Goal: Contribute content: Add original content to the website for others to see

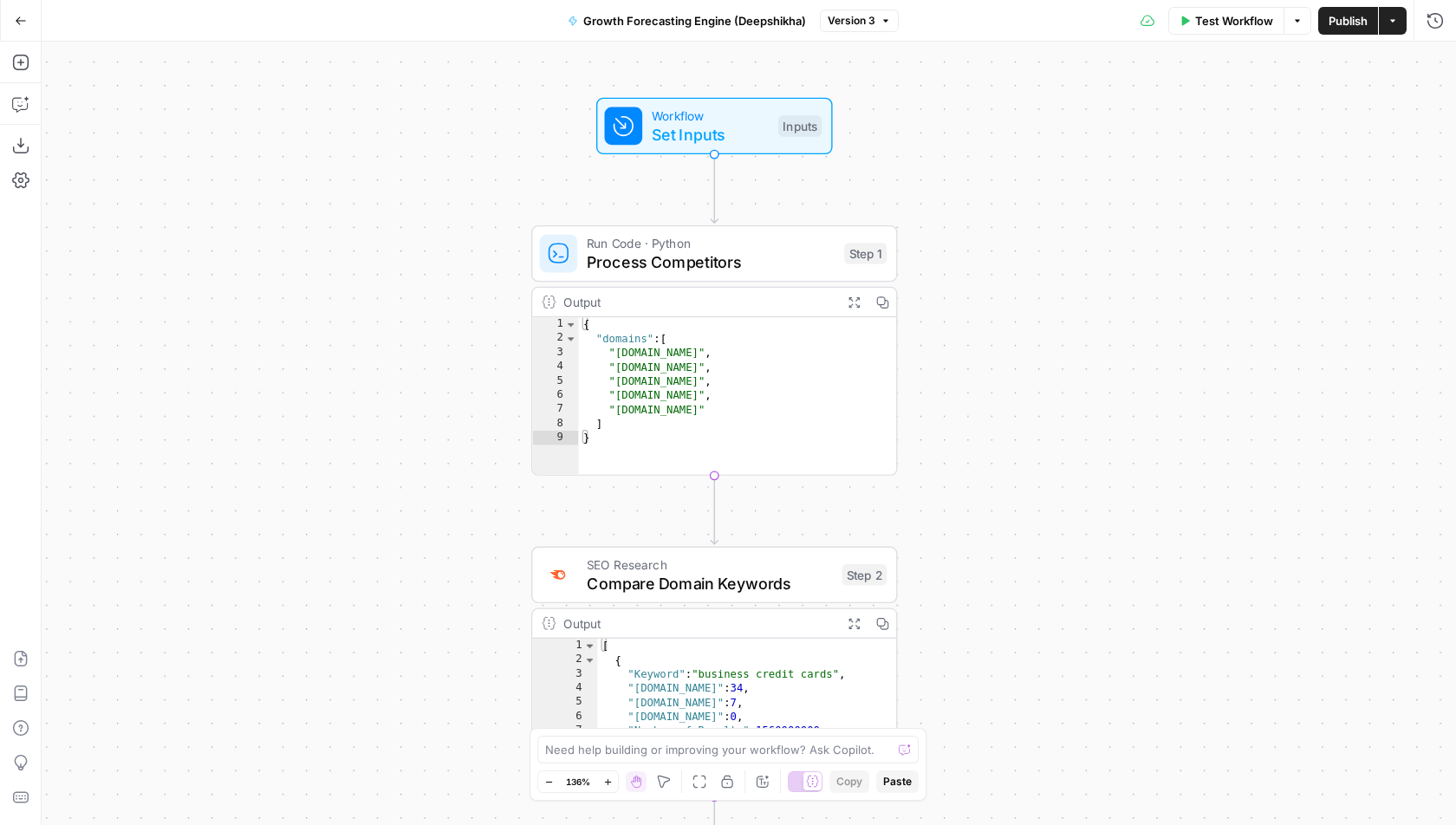
drag, startPoint x: 802, startPoint y: 151, endPoint x: 1009, endPoint y: 440, distance: 355.5
click at [1010, 440] on div "Workflow Set Inputs Inputs Run Code · Python Process Competitors Step 1 Output …" at bounding box center [748, 433] width 1415 height 784
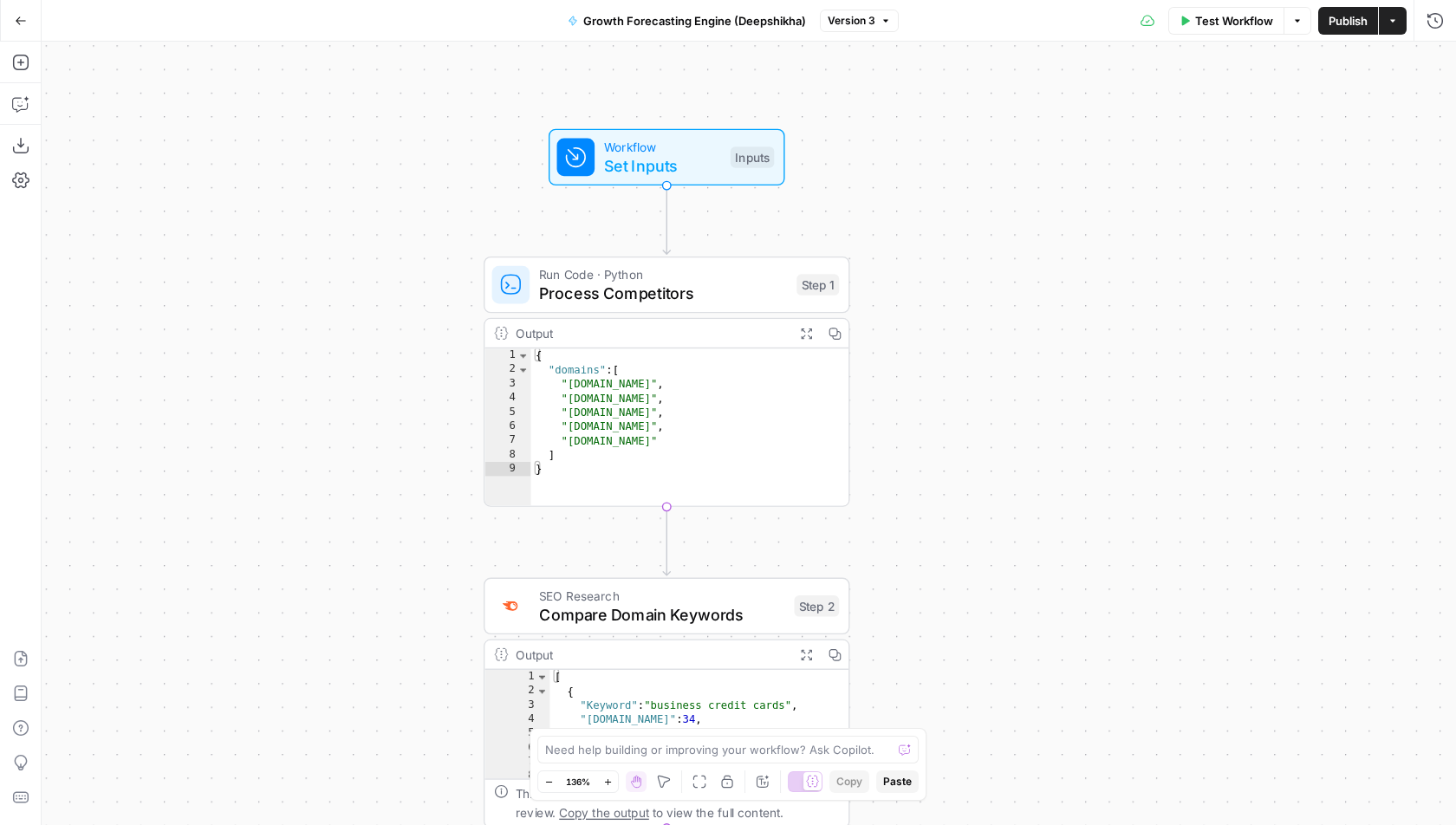
drag, startPoint x: 1077, startPoint y: 286, endPoint x: 1006, endPoint y: 285, distance: 71.0
click at [1006, 286] on div "Workflow Set Inputs Inputs Run Code · Python Process Competitors Step 1 Output …" at bounding box center [748, 433] width 1415 height 784
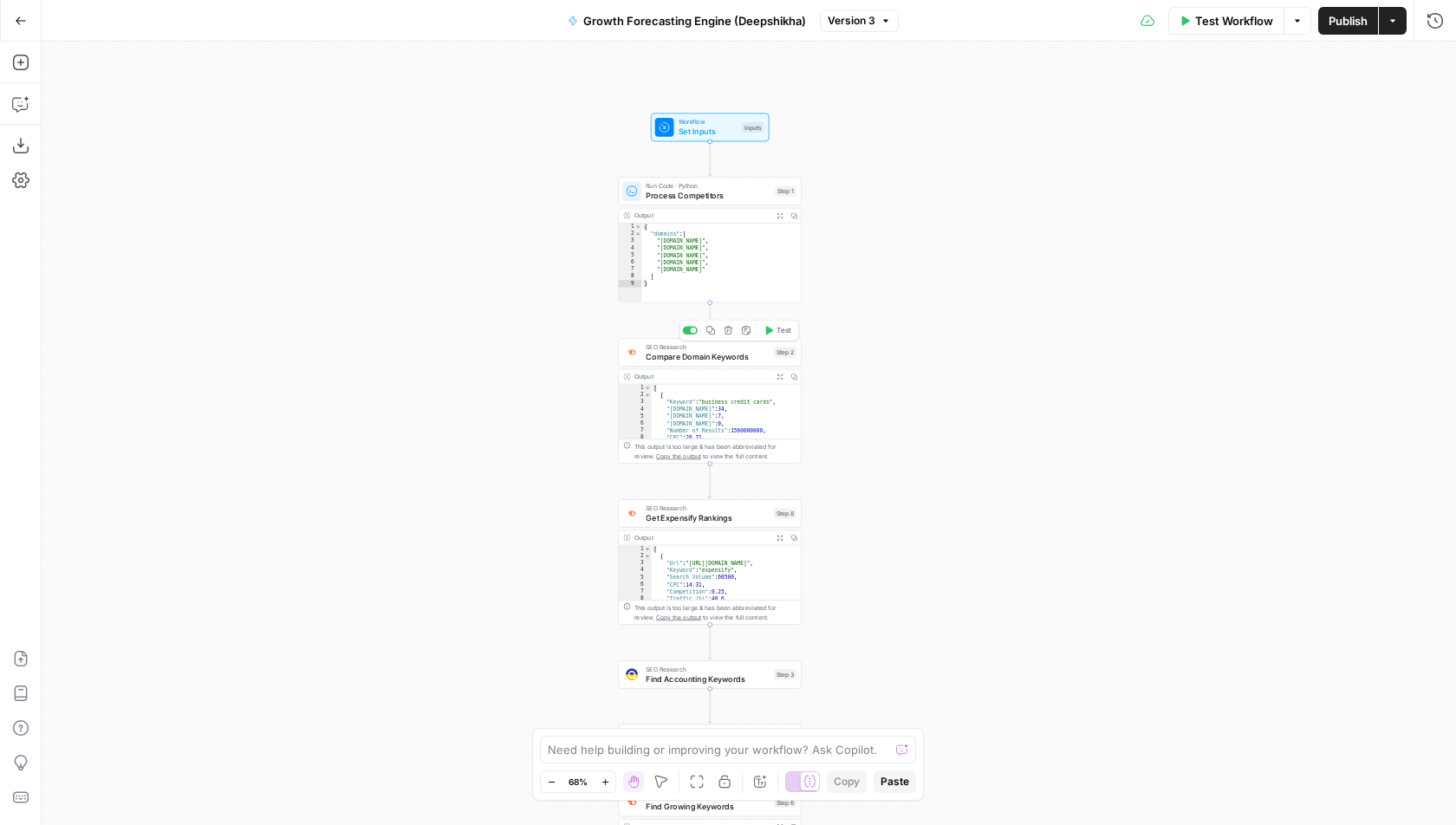
click at [749, 352] on span "Compare Domain Keywords" at bounding box center [708, 357] width 123 height 13
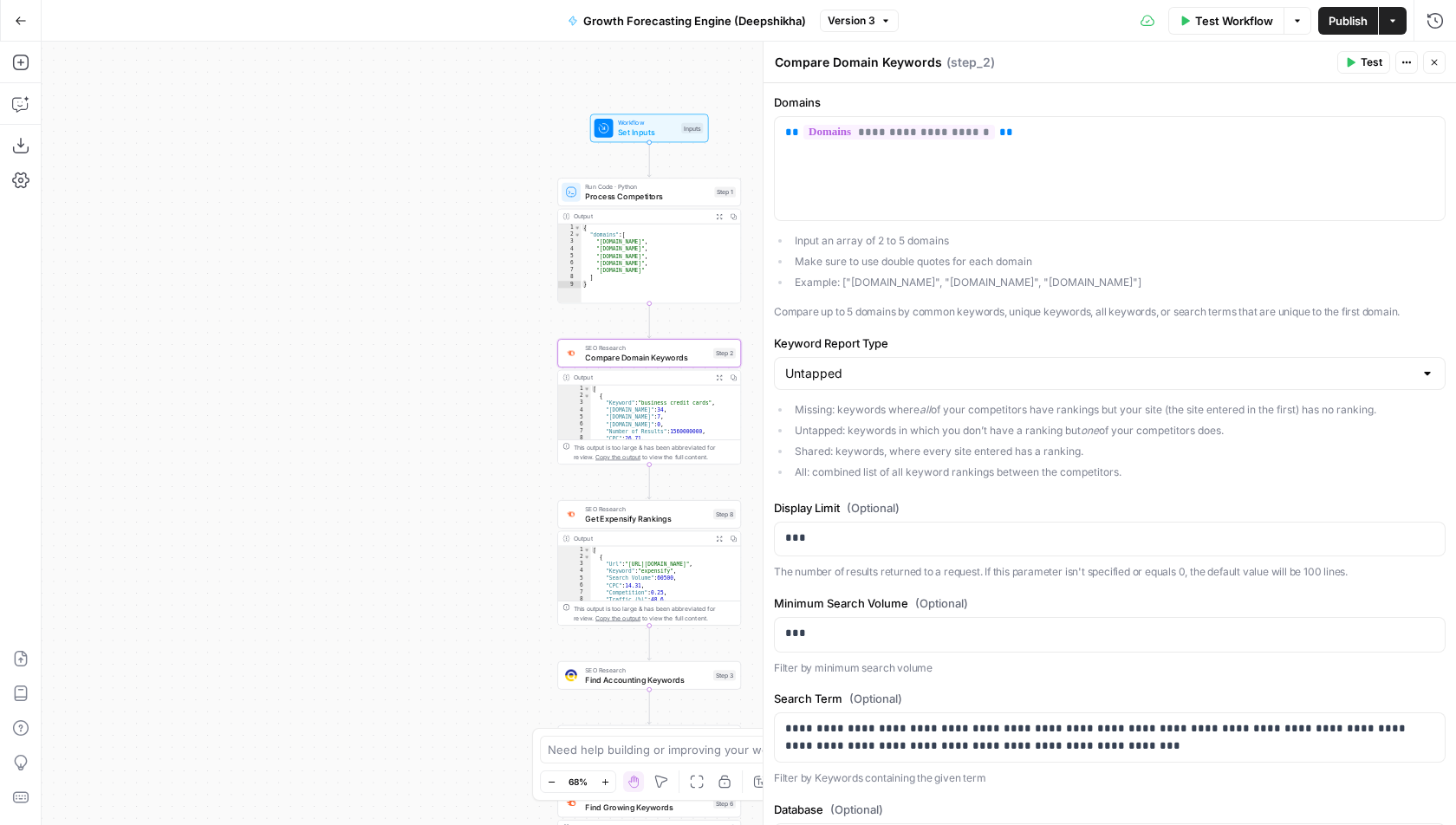
drag, startPoint x: 397, startPoint y: 423, endPoint x: 224, endPoint y: 424, distance: 173.0
click at [225, 427] on div "Workflow Set Inputs Inputs Run Code · Python Process Competitors Step 1 Output …" at bounding box center [748, 433] width 1415 height 784
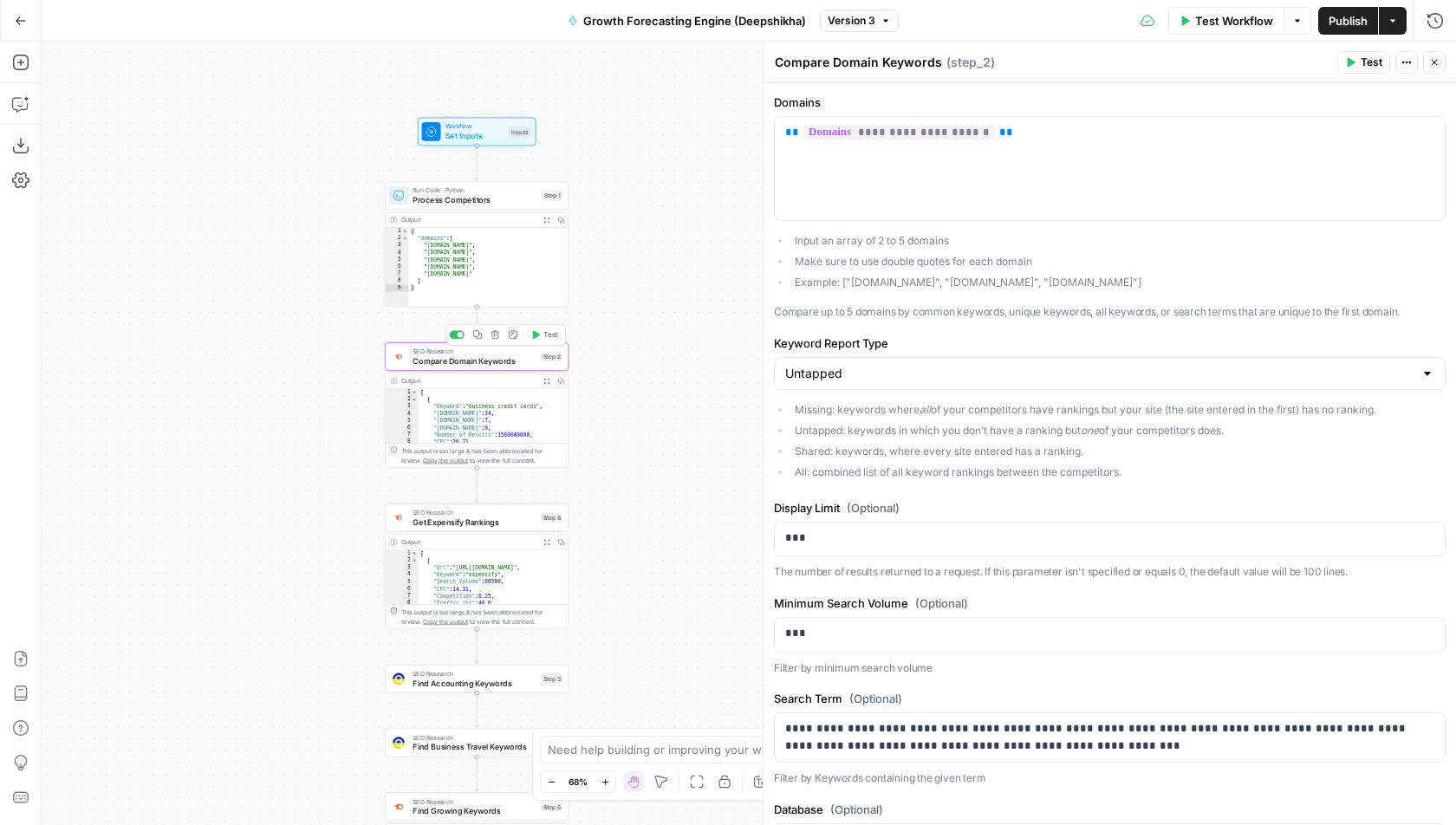
click at [541, 335] on button "Test" at bounding box center [544, 334] width 37 height 15
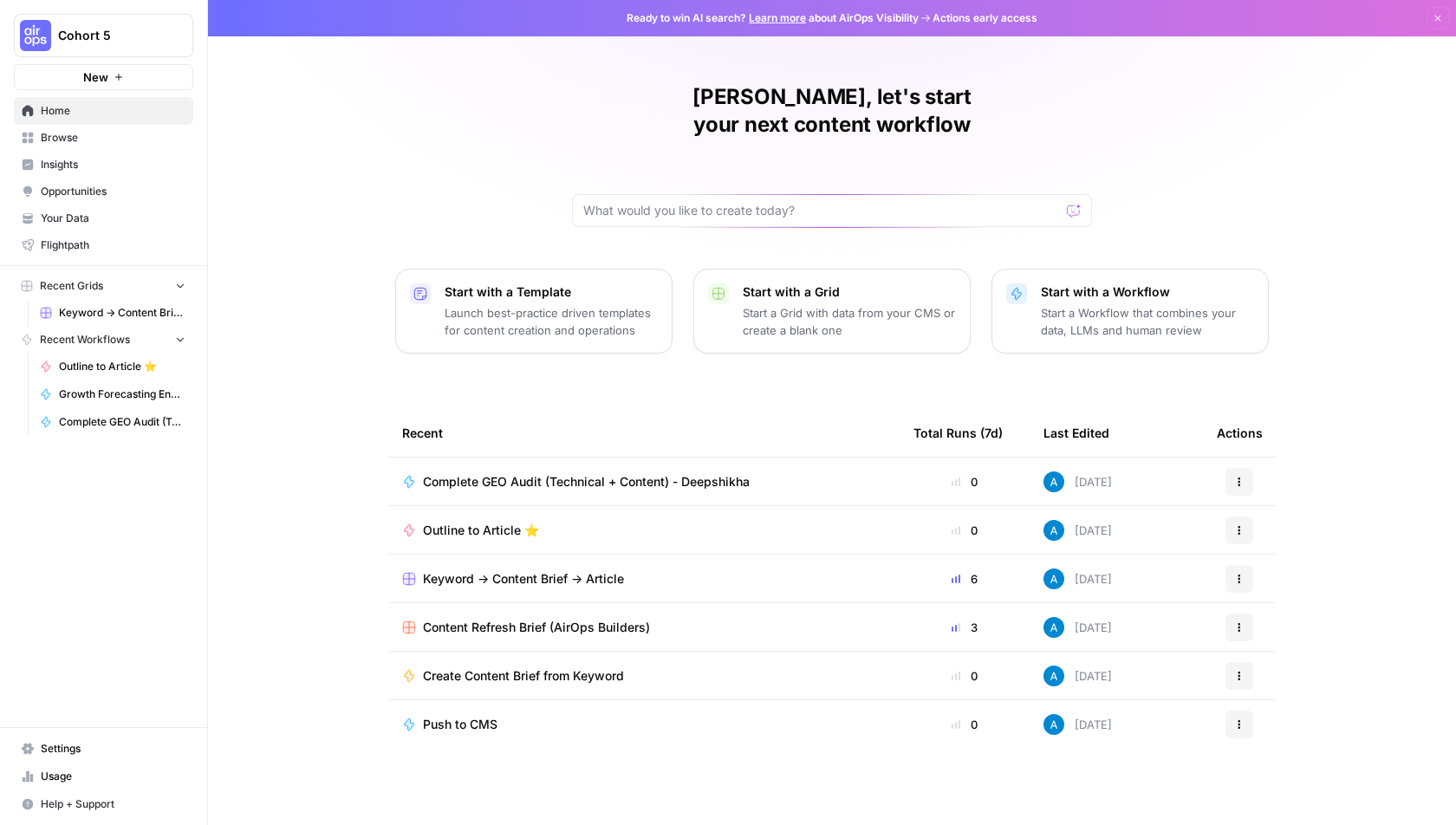
click at [161, 36] on span "Cohort 5" at bounding box center [110, 35] width 105 height 17
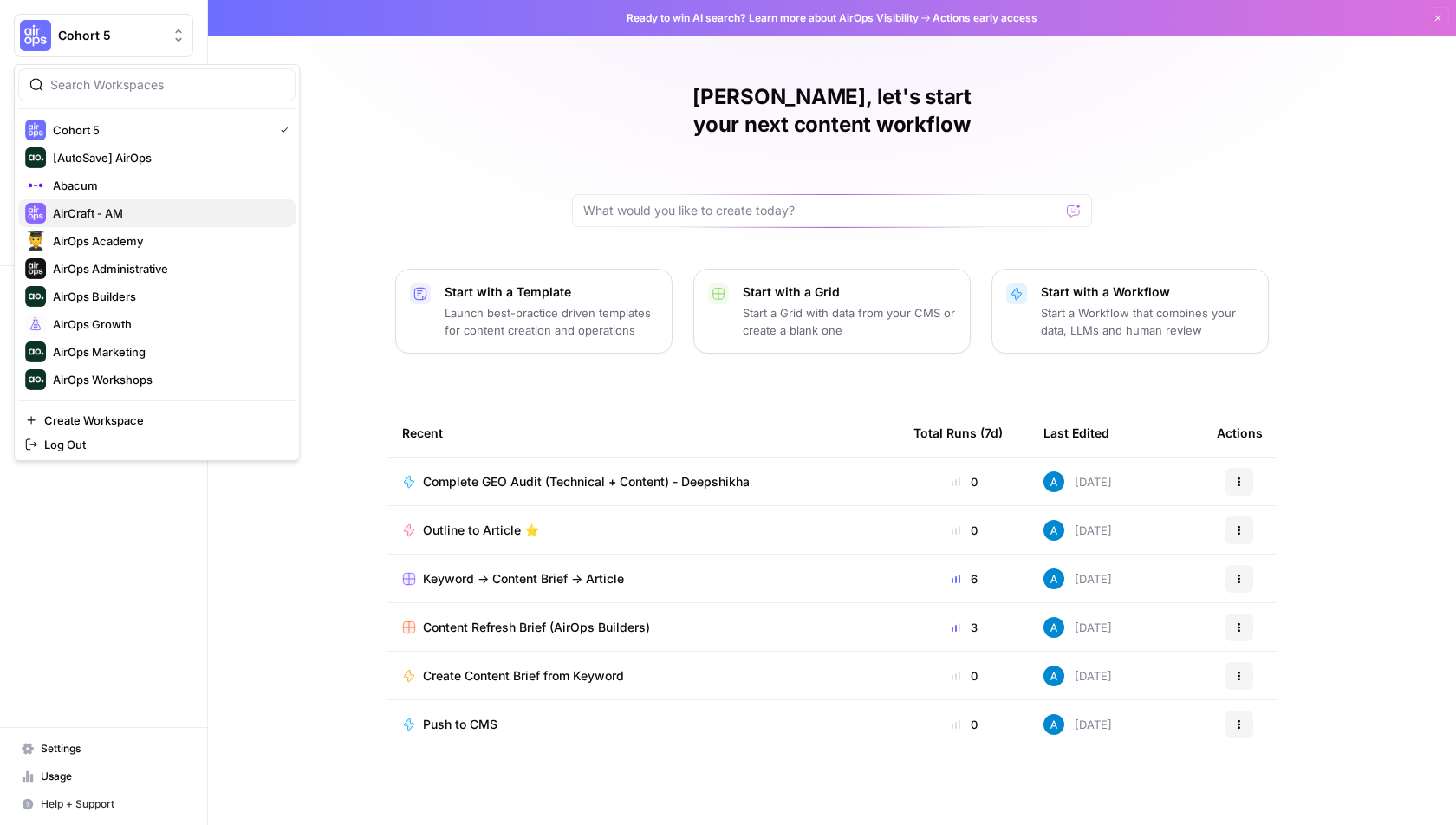
click at [170, 207] on span "AirCraft - AM" at bounding box center [167, 213] width 229 height 17
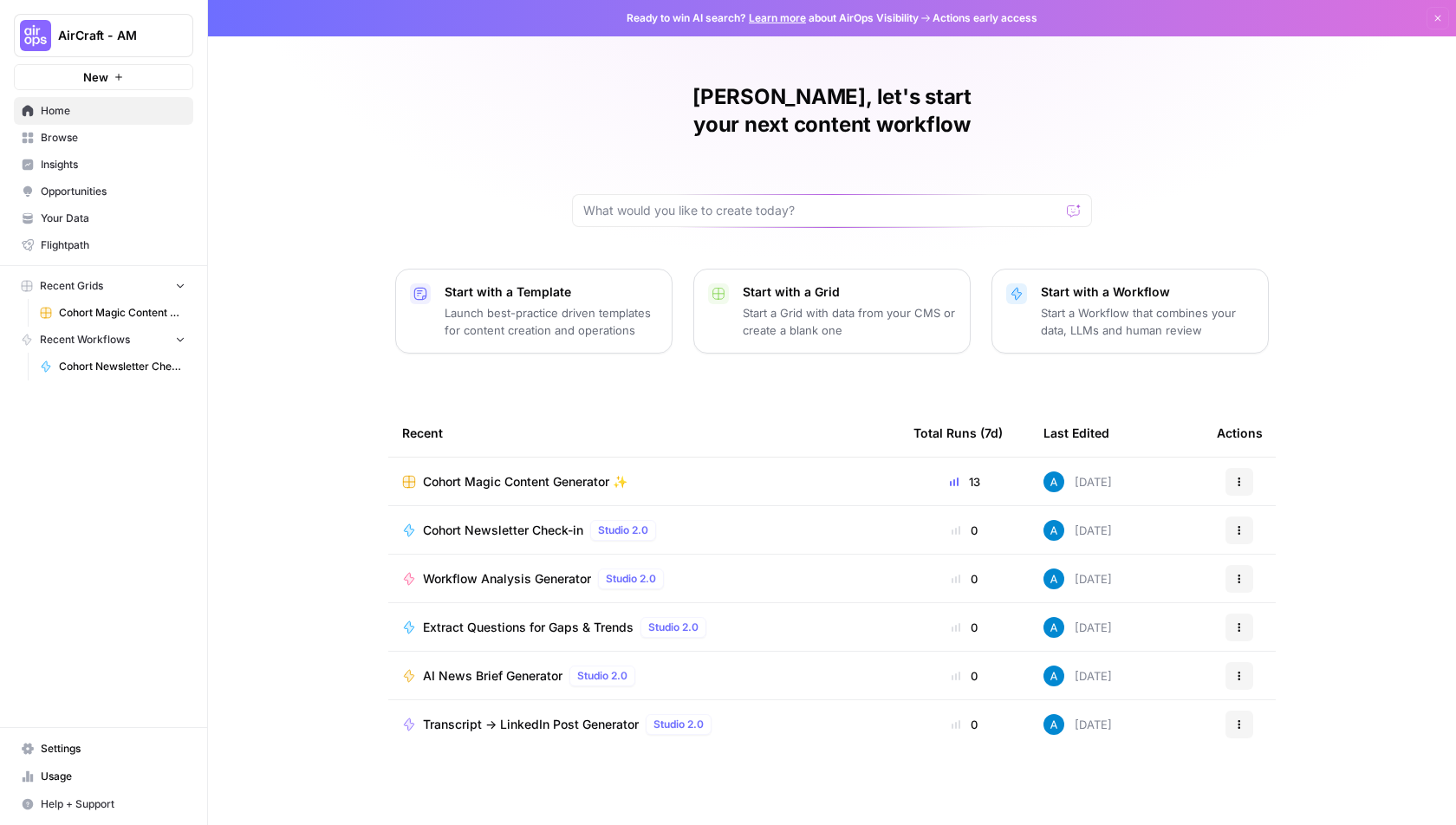
click at [538, 473] on span "Cohort Magic Content Generator ✨" at bounding box center [525, 481] width 205 height 17
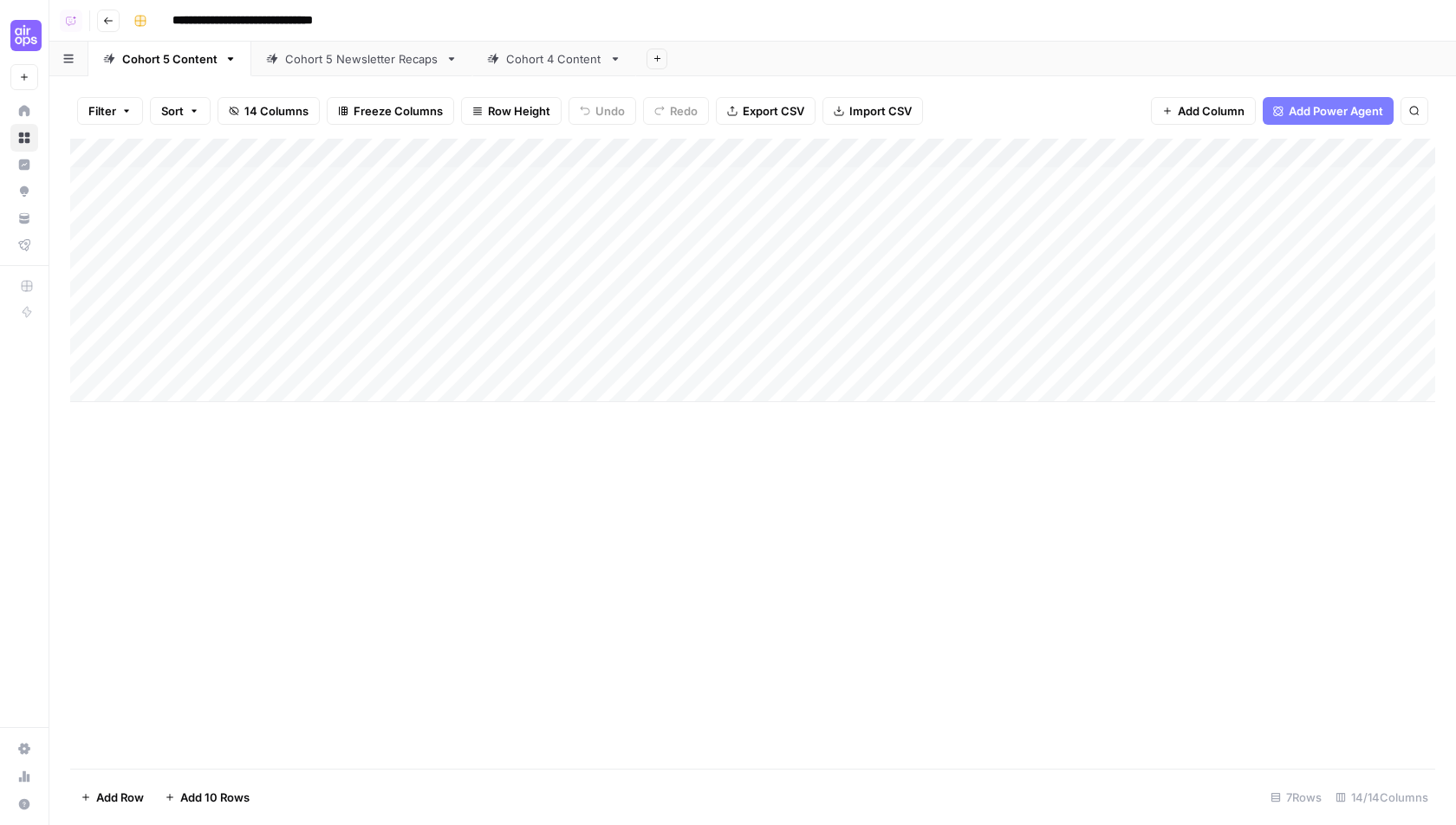
click at [179, 396] on div "Add Column" at bounding box center [752, 270] width 1365 height 263
type textarea "**********"
click at [277, 535] on div "Add Column" at bounding box center [752, 454] width 1365 height 630
click at [392, 154] on div "Add Column" at bounding box center [752, 285] width 1365 height 293
click at [419, 309] on input "Add Option" at bounding box center [472, 308] width 199 height 17
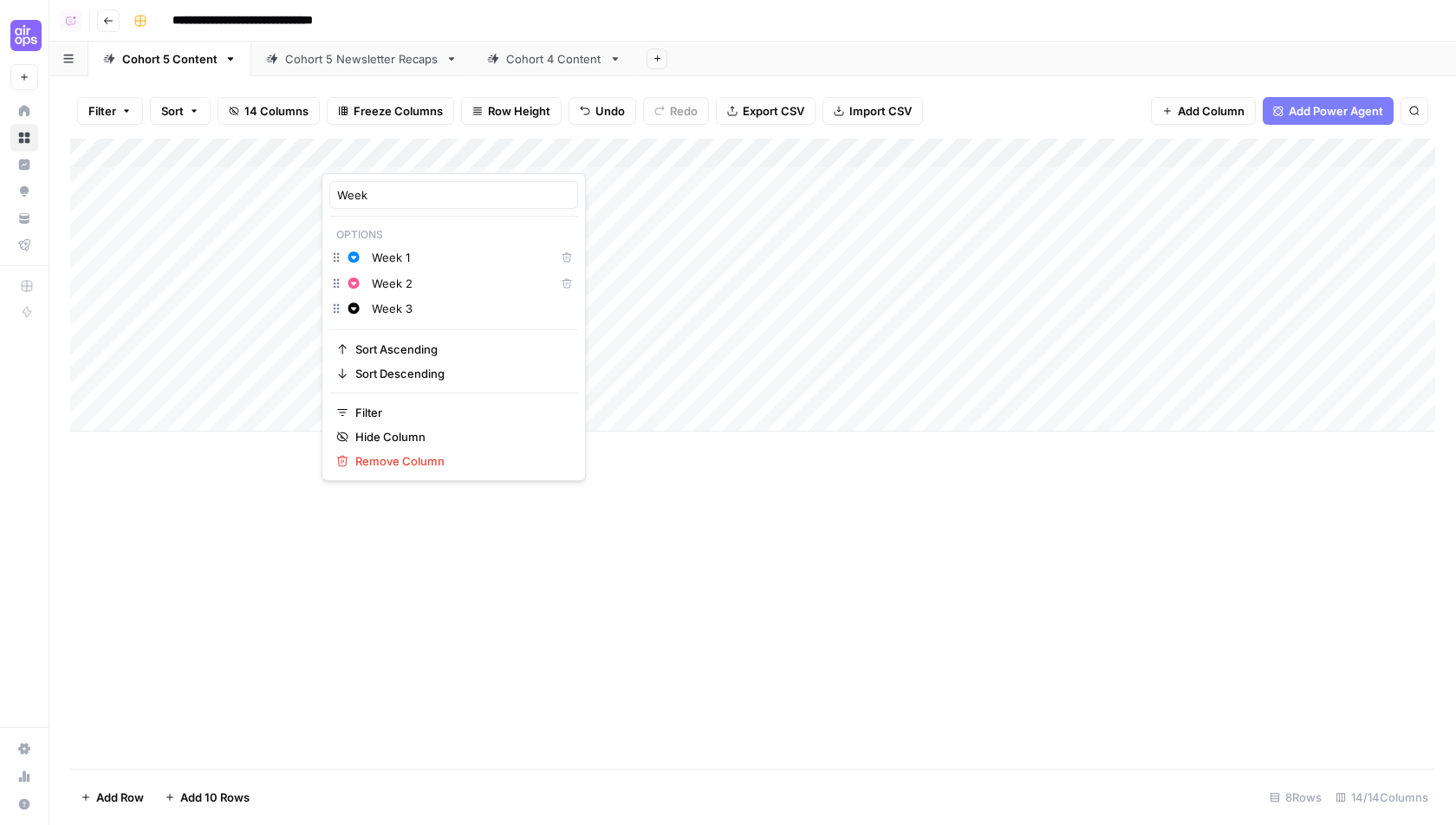
type input "Week 3"
click at [354, 312] on icon "button" at bounding box center [353, 309] width 12 height 12
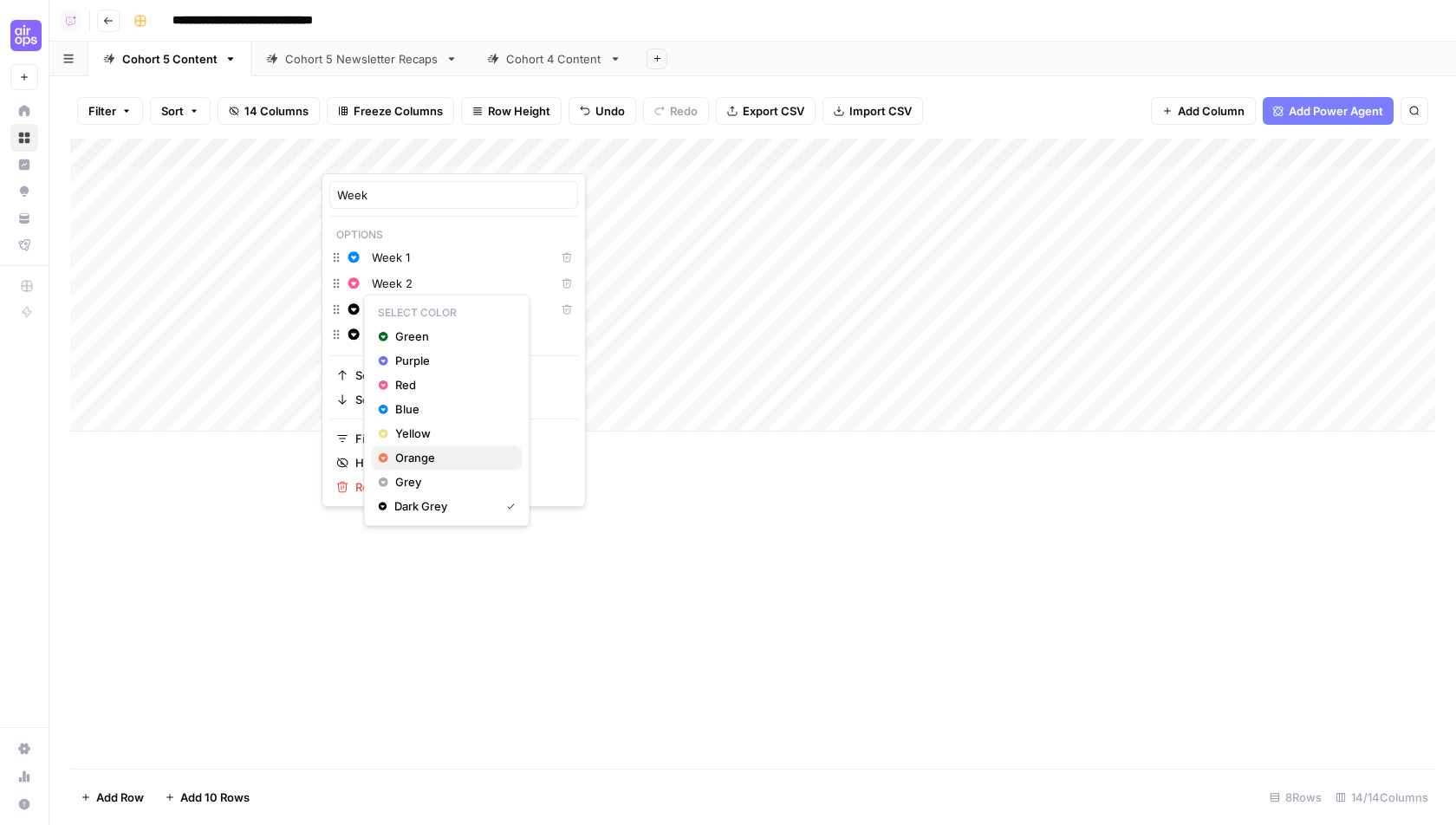
click at [423, 461] on span "Orange" at bounding box center [452, 457] width 113 height 17
click at [411, 611] on div "Add Column" at bounding box center [752, 454] width 1365 height 630
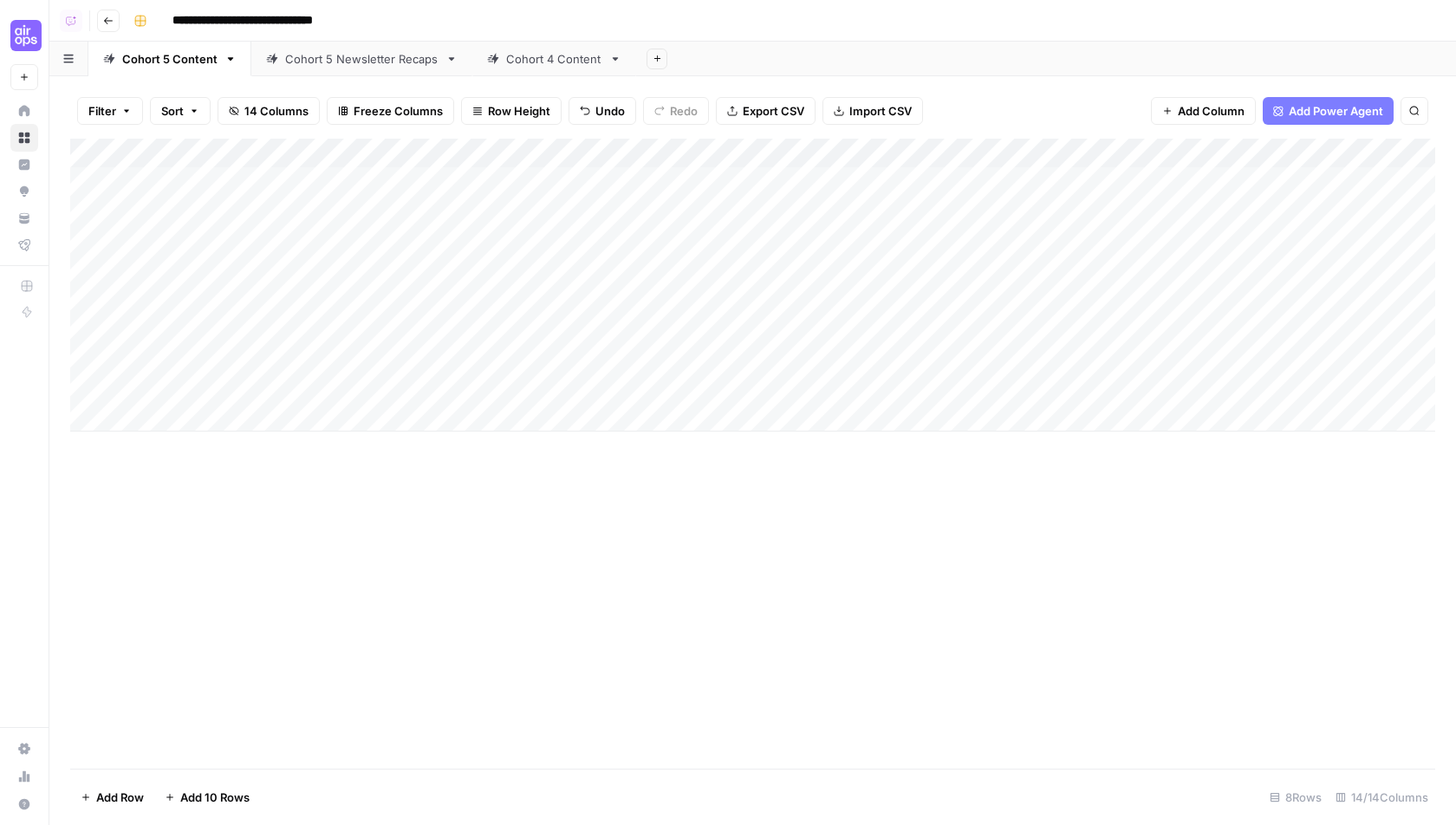
click at [383, 380] on div "Add Column" at bounding box center [752, 285] width 1365 height 293
click at [377, 520] on button "Week 3" at bounding box center [375, 517] width 54 height 21
click at [407, 387] on div "Add Column" at bounding box center [752, 285] width 1365 height 293
click at [622, 565] on div "Add Column" at bounding box center [752, 454] width 1365 height 630
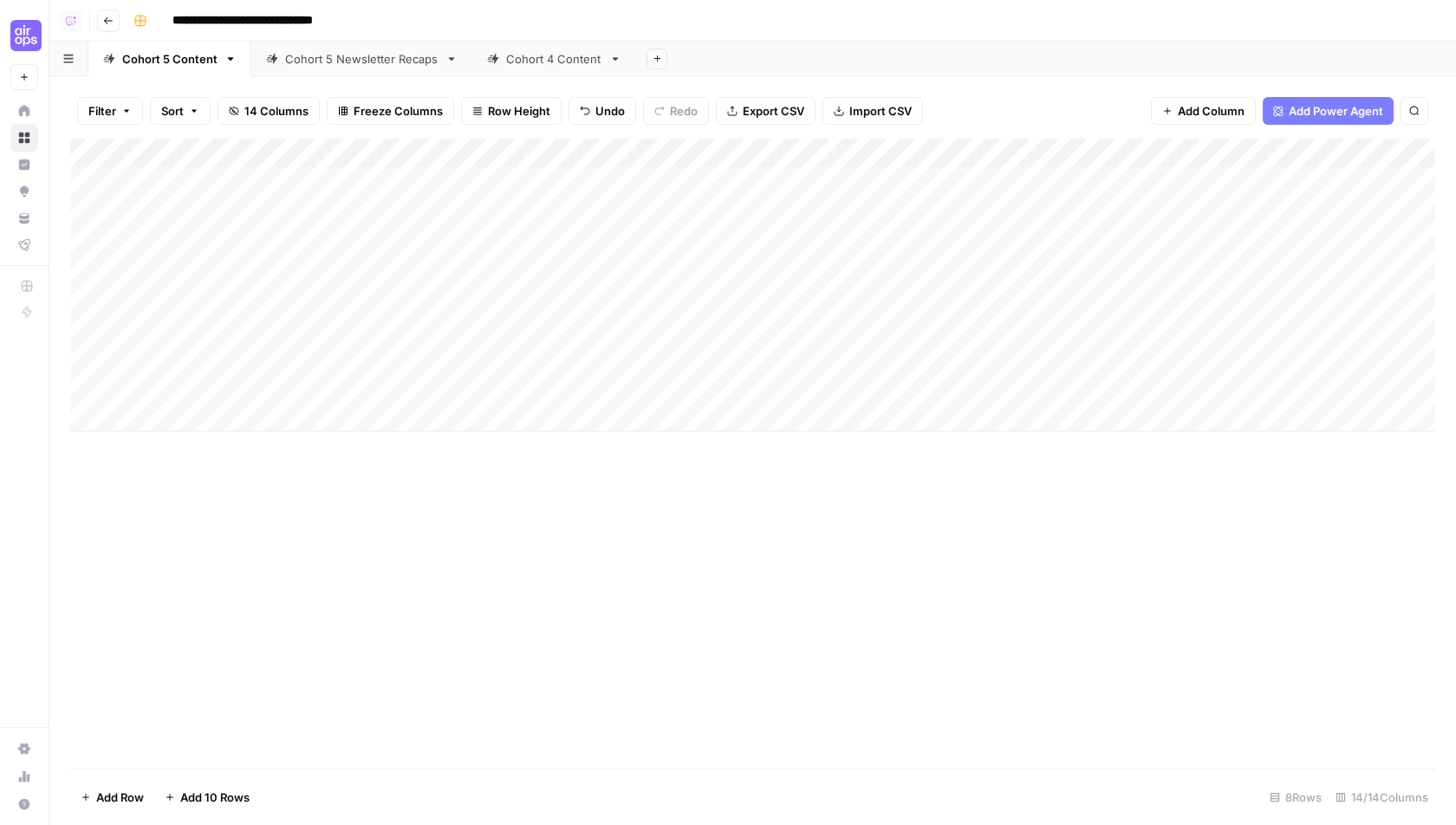
click at [430, 159] on div "Add Column" at bounding box center [752, 285] width 1365 height 293
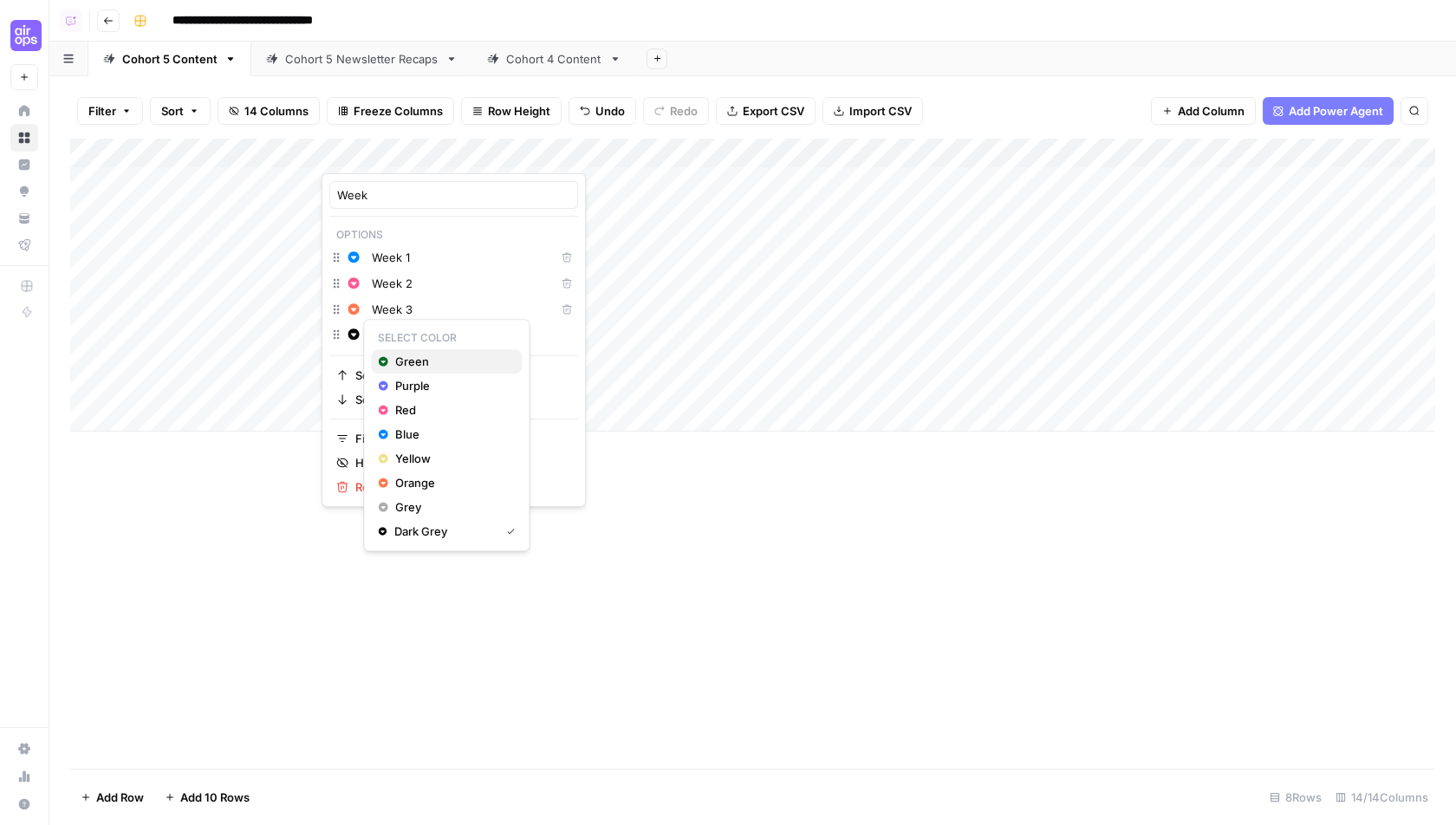
click at [413, 361] on span "Green" at bounding box center [452, 361] width 113 height 17
click at [507, 639] on div "Add Column" at bounding box center [752, 454] width 1365 height 630
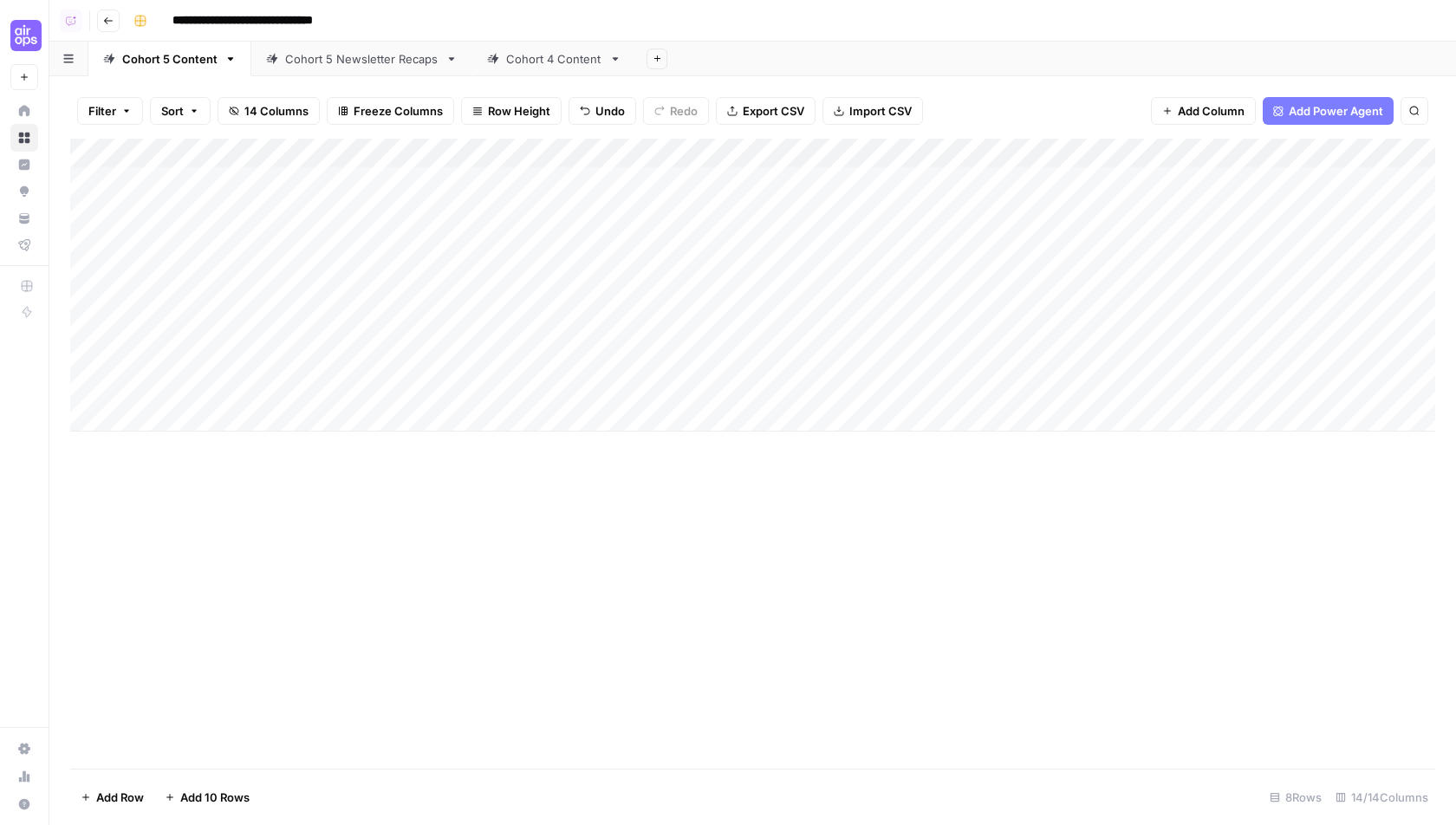
click at [376, 154] on div "Add Column" at bounding box center [752, 285] width 1365 height 293
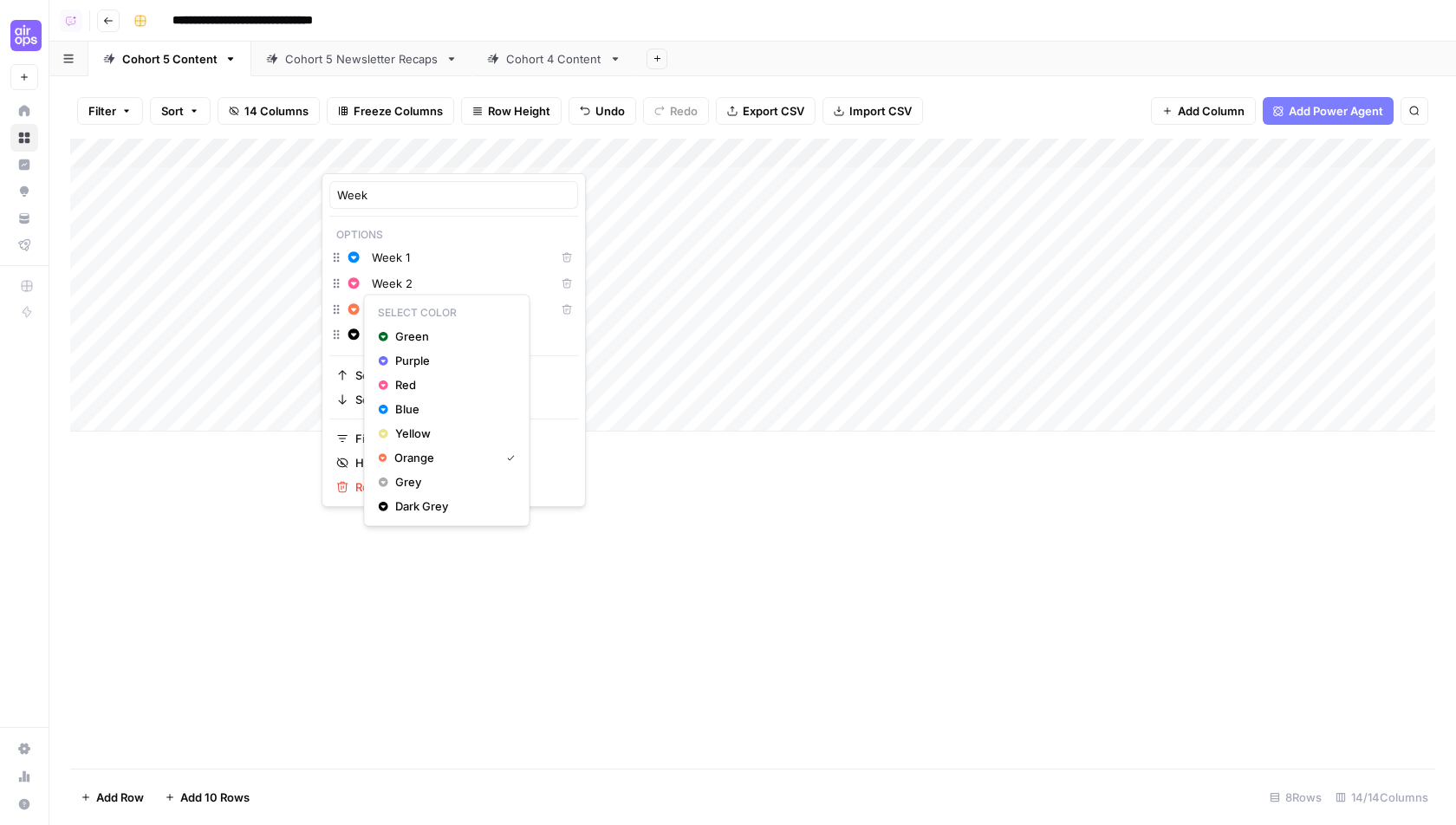
click at [352, 307] on icon "button" at bounding box center [353, 310] width 13 height 13
click at [404, 334] on span "Green" at bounding box center [452, 336] width 113 height 17
click at [432, 552] on div "Add Column" at bounding box center [752, 454] width 1365 height 630
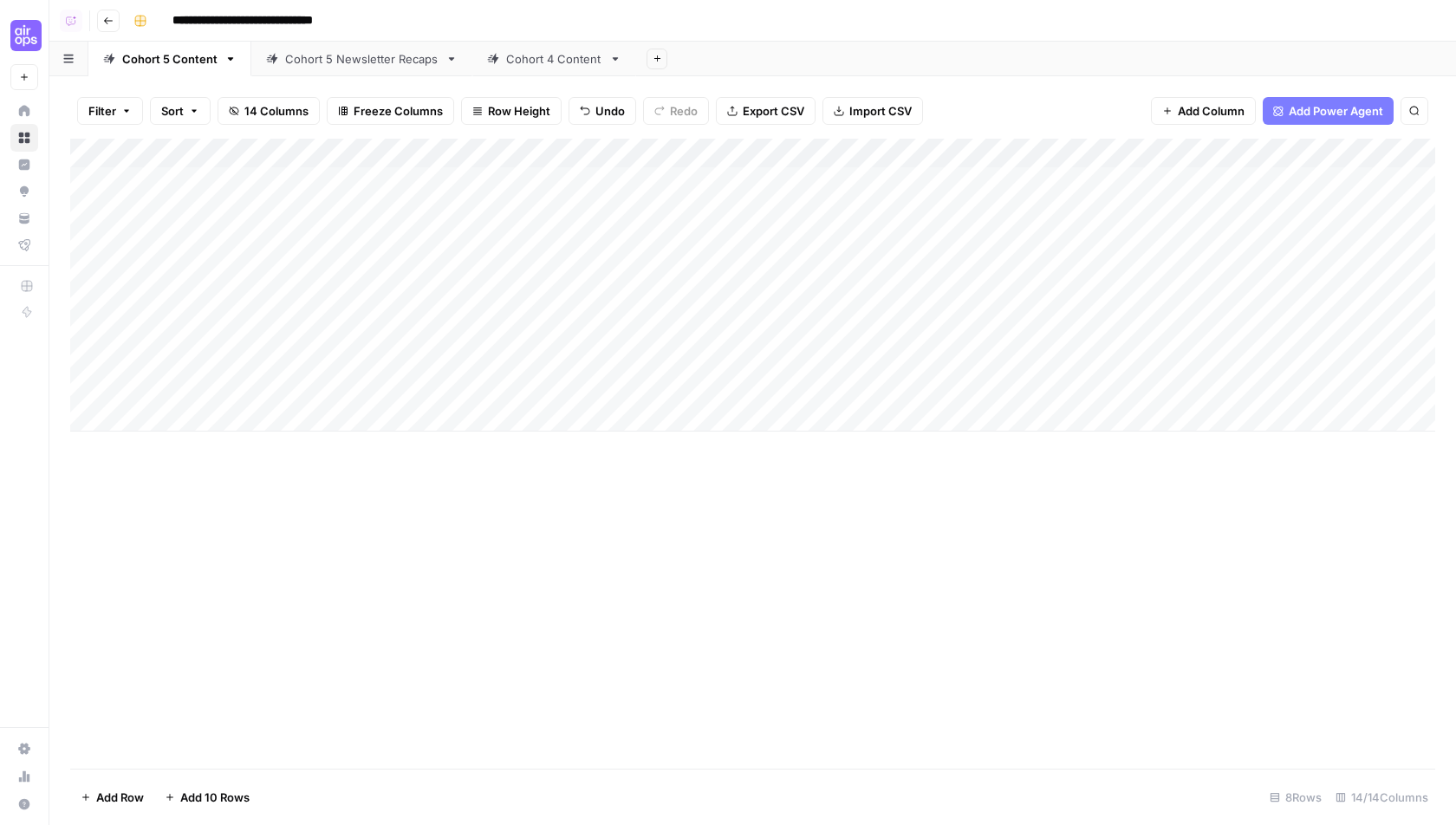
click at [527, 383] on div "Add Column" at bounding box center [752, 285] width 1365 height 293
type textarea "**********"
click at [666, 553] on div "Add Column" at bounding box center [752, 454] width 1365 height 630
click at [736, 387] on div "Add Column" at bounding box center [752, 285] width 1365 height 293
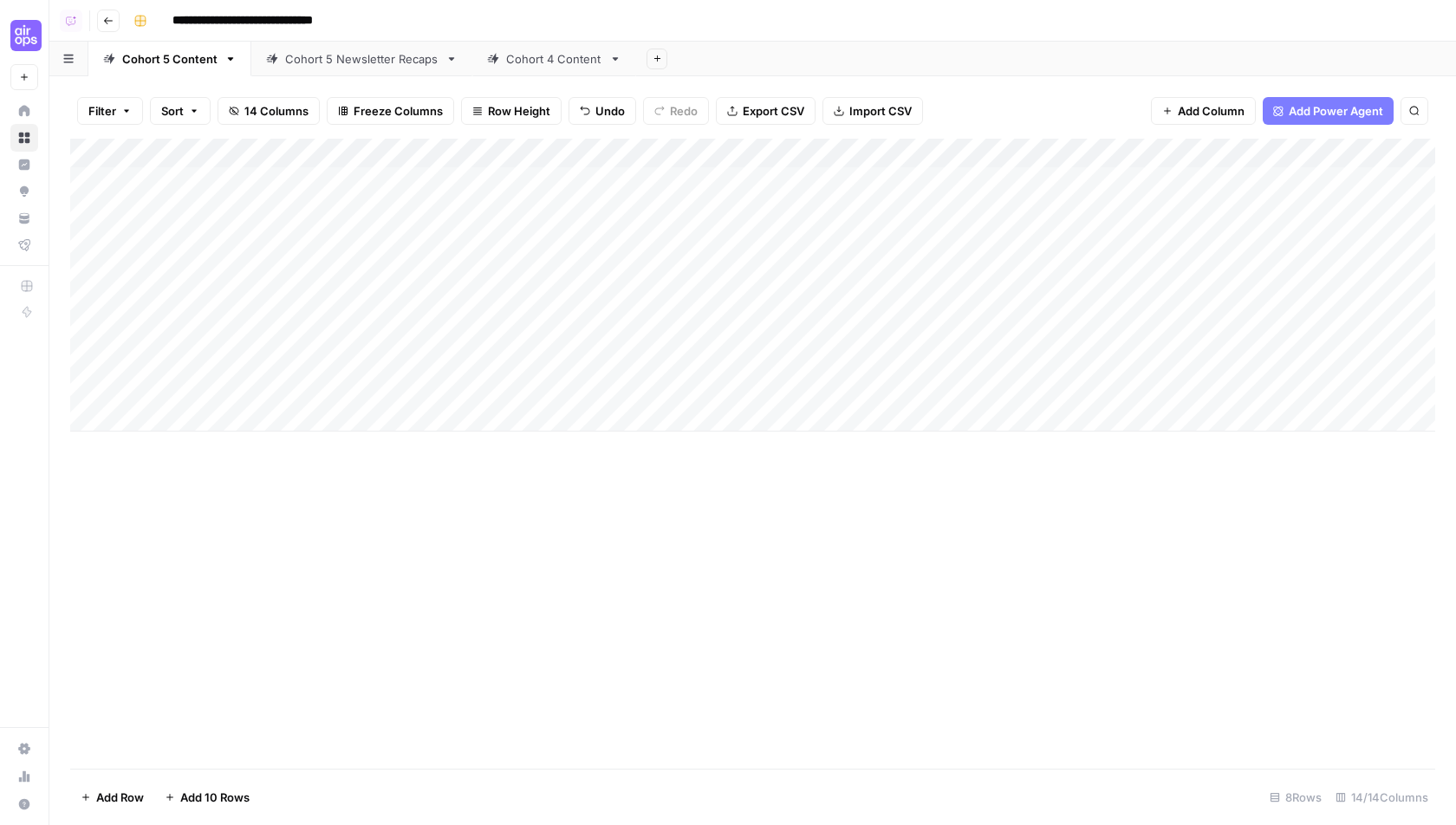
click at [736, 387] on div "Add Column" at bounding box center [752, 285] width 1365 height 293
type textarea "**********"
click at [1035, 642] on div "Add Column" at bounding box center [752, 454] width 1365 height 630
click at [964, 390] on div "Add Column" at bounding box center [752, 285] width 1365 height 293
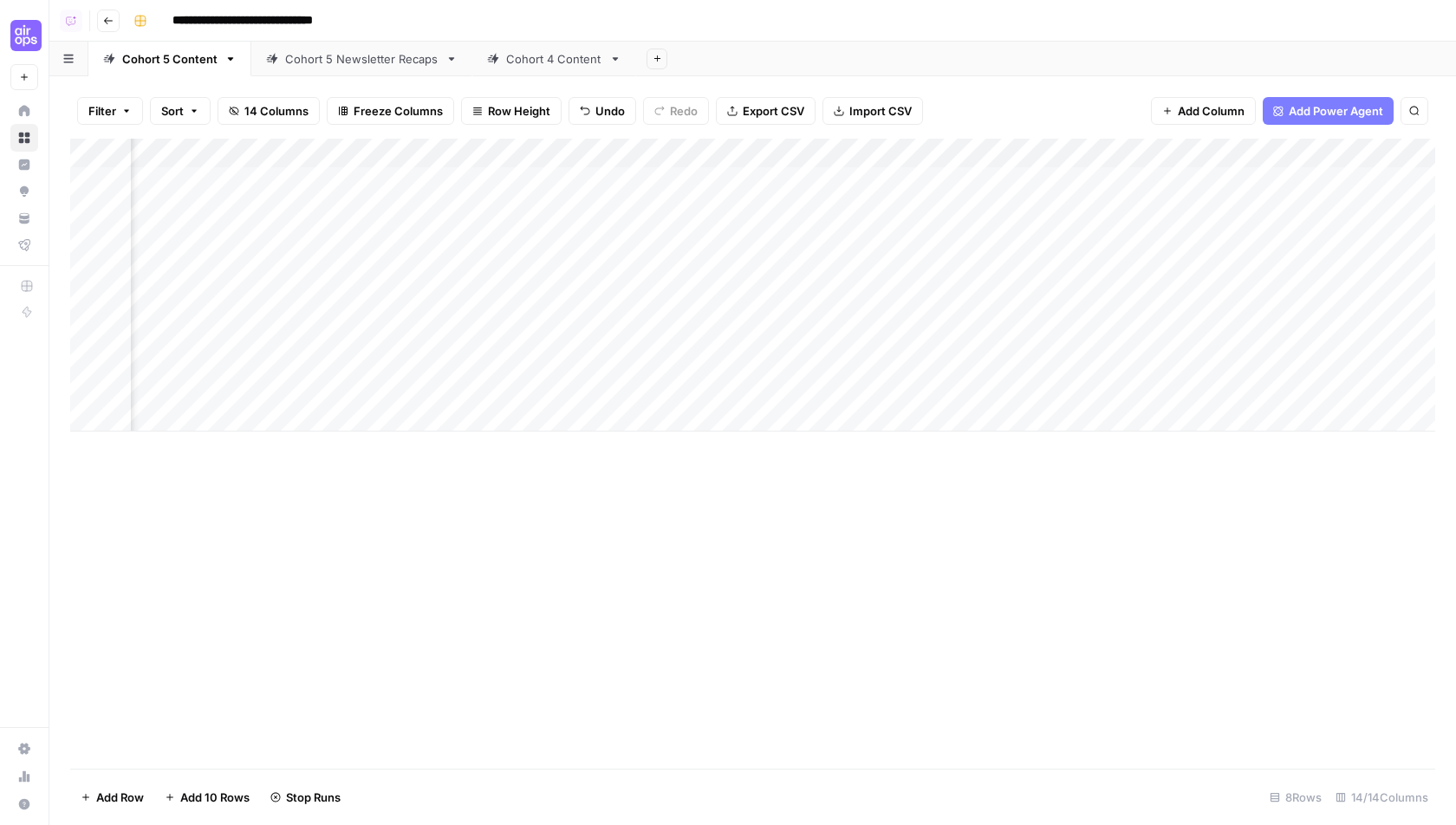
scroll to position [0, 436]
click at [814, 267] on div "Add Column" at bounding box center [752, 285] width 1365 height 293
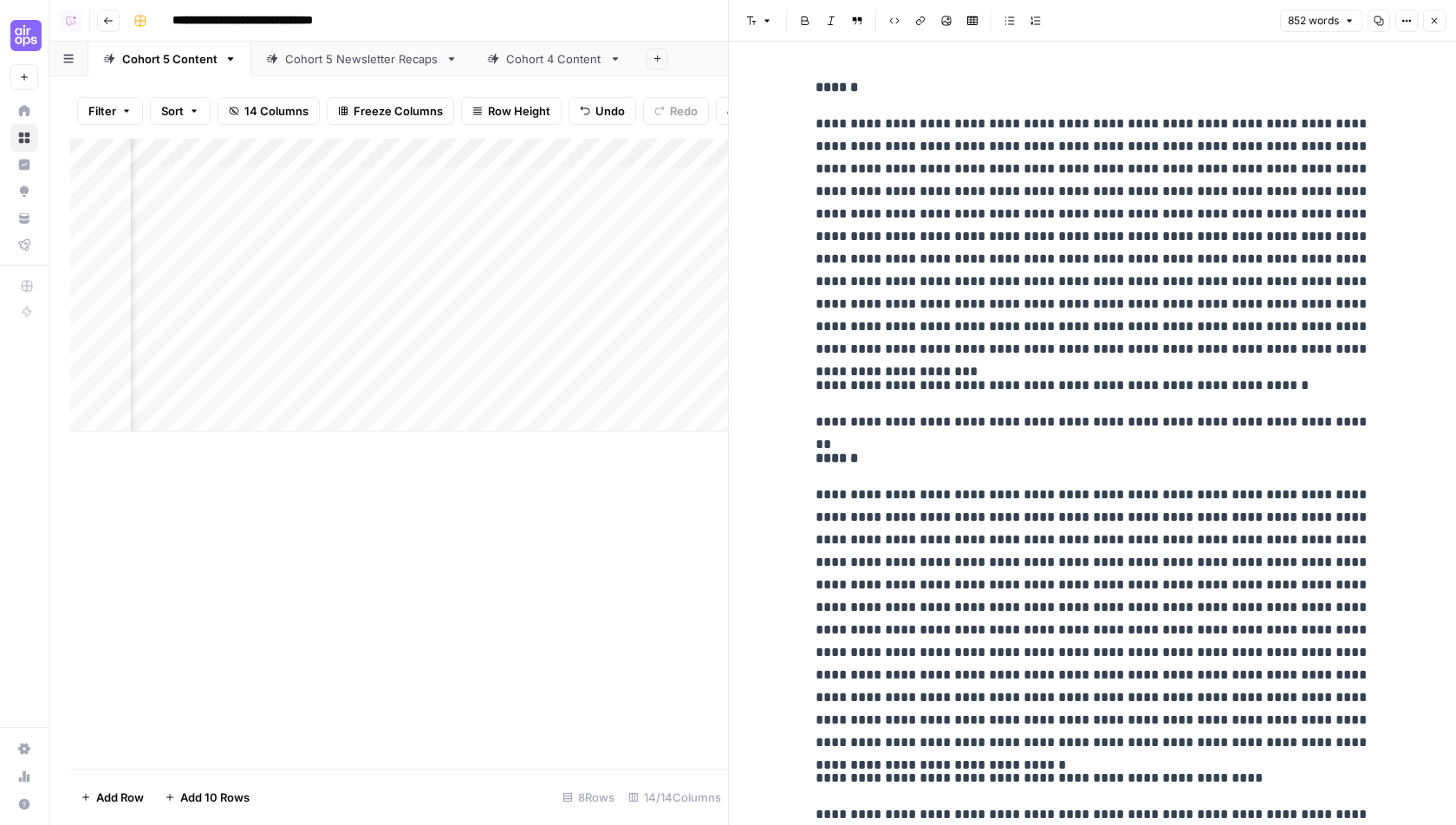
click at [1439, 28] on button "Close" at bounding box center [1434, 21] width 22 height 22
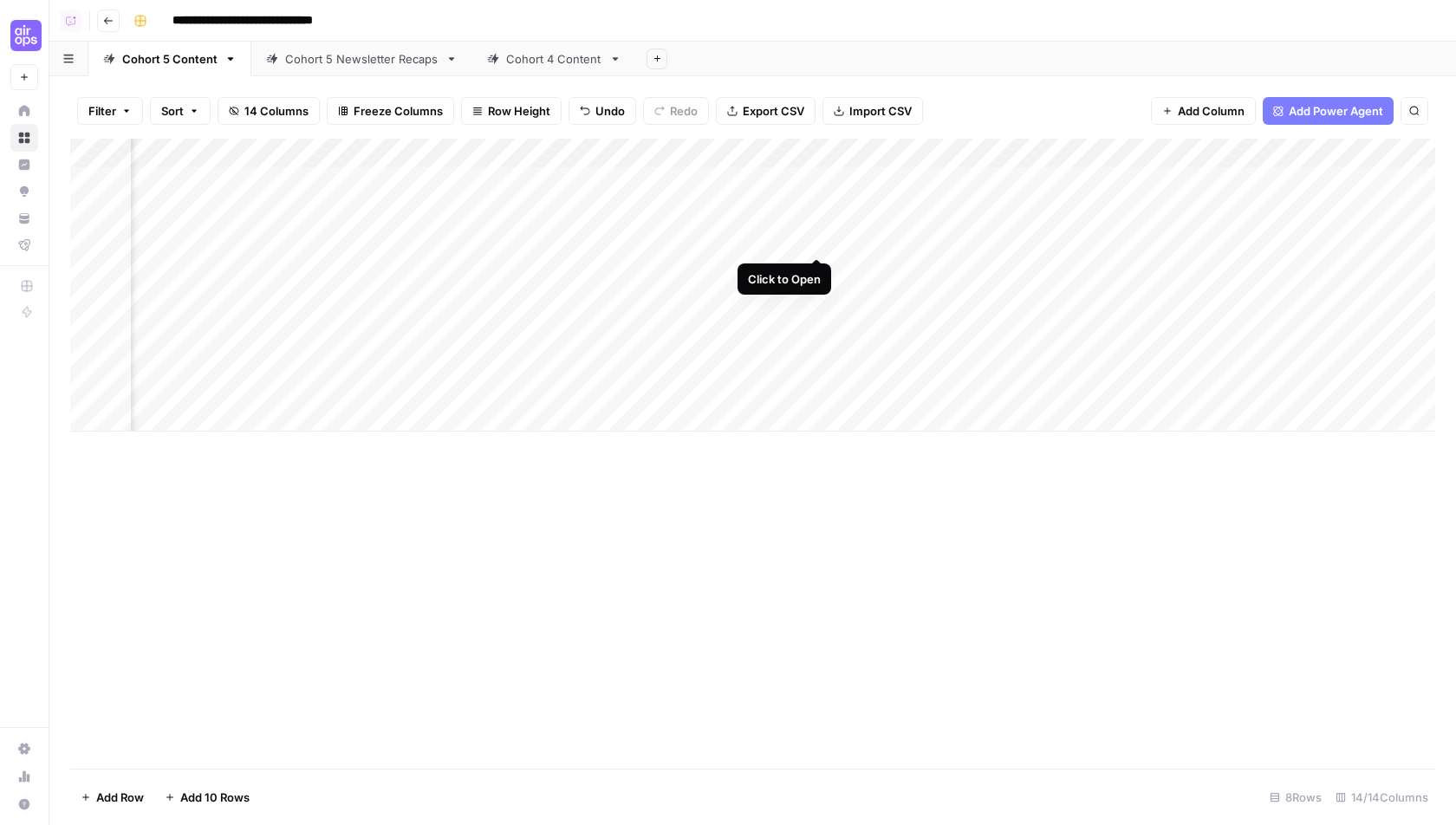
click at [818, 242] on div "Add Column" at bounding box center [752, 285] width 1365 height 293
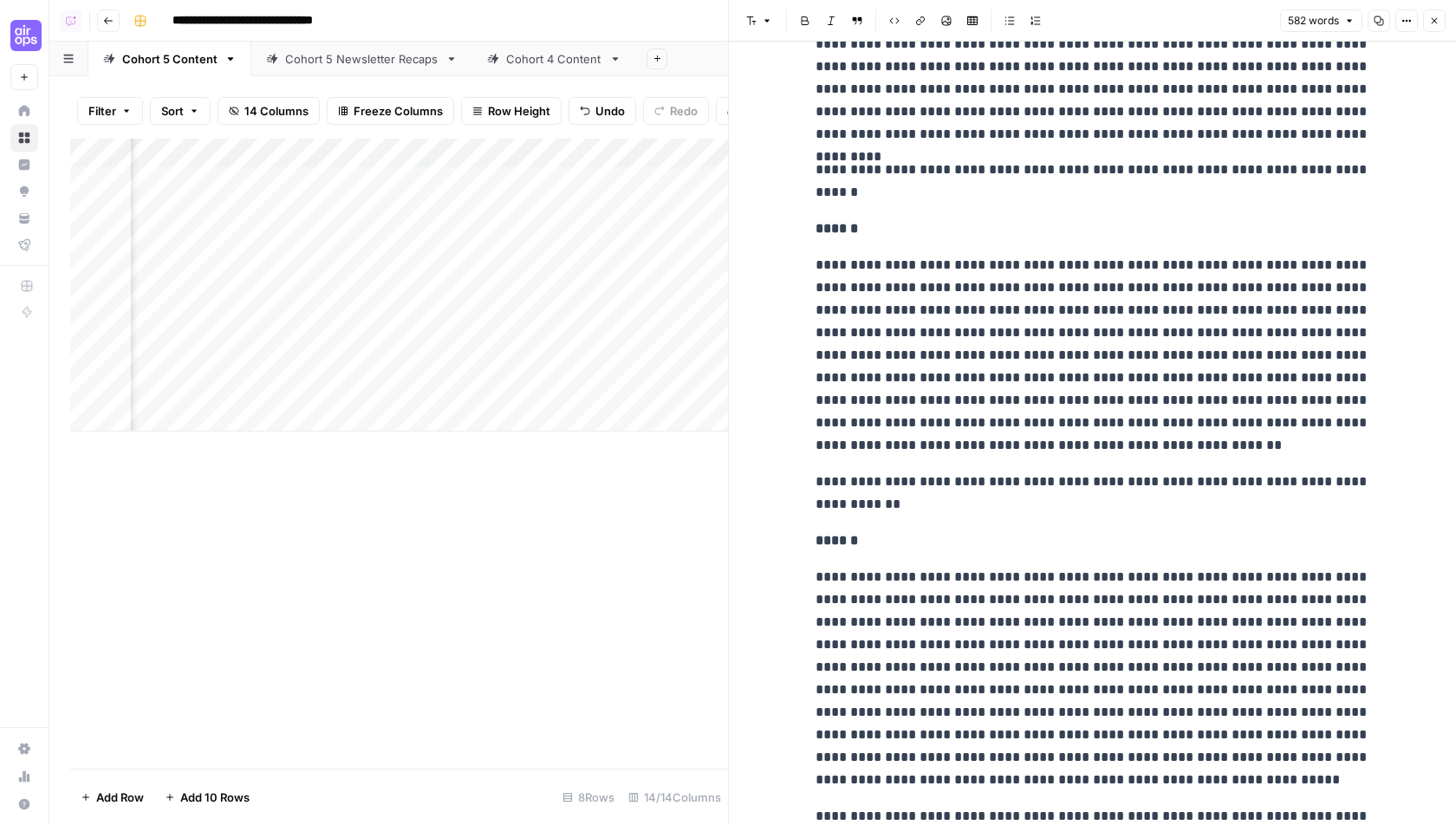
scroll to position [881, 0]
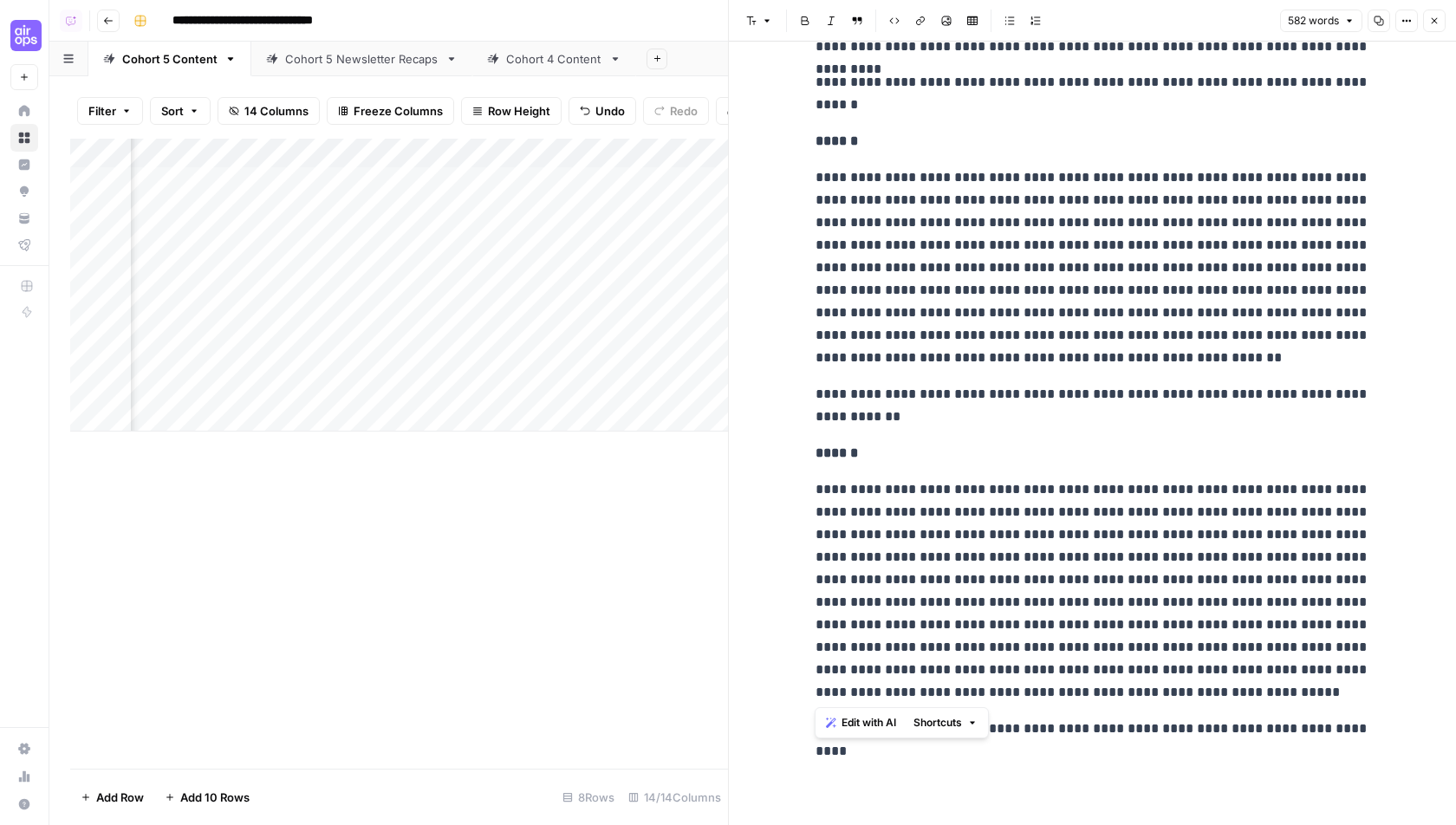
drag, startPoint x: 1146, startPoint y: 692, endPoint x: 803, endPoint y: 487, distance: 399.6
copy p "**********"
click at [928, 427] on p "**********" at bounding box center [1093, 405] width 555 height 45
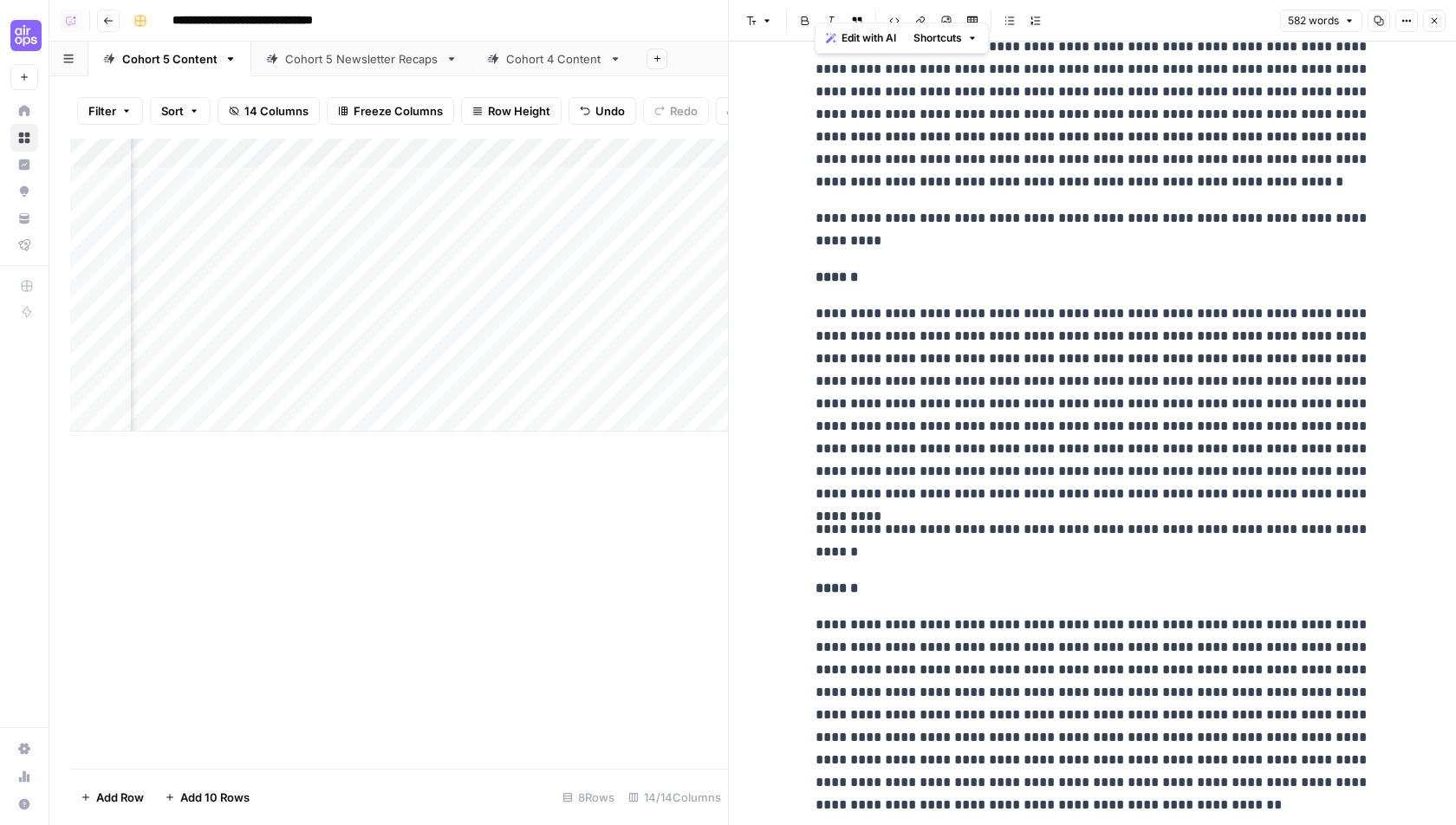
scroll to position [0, 0]
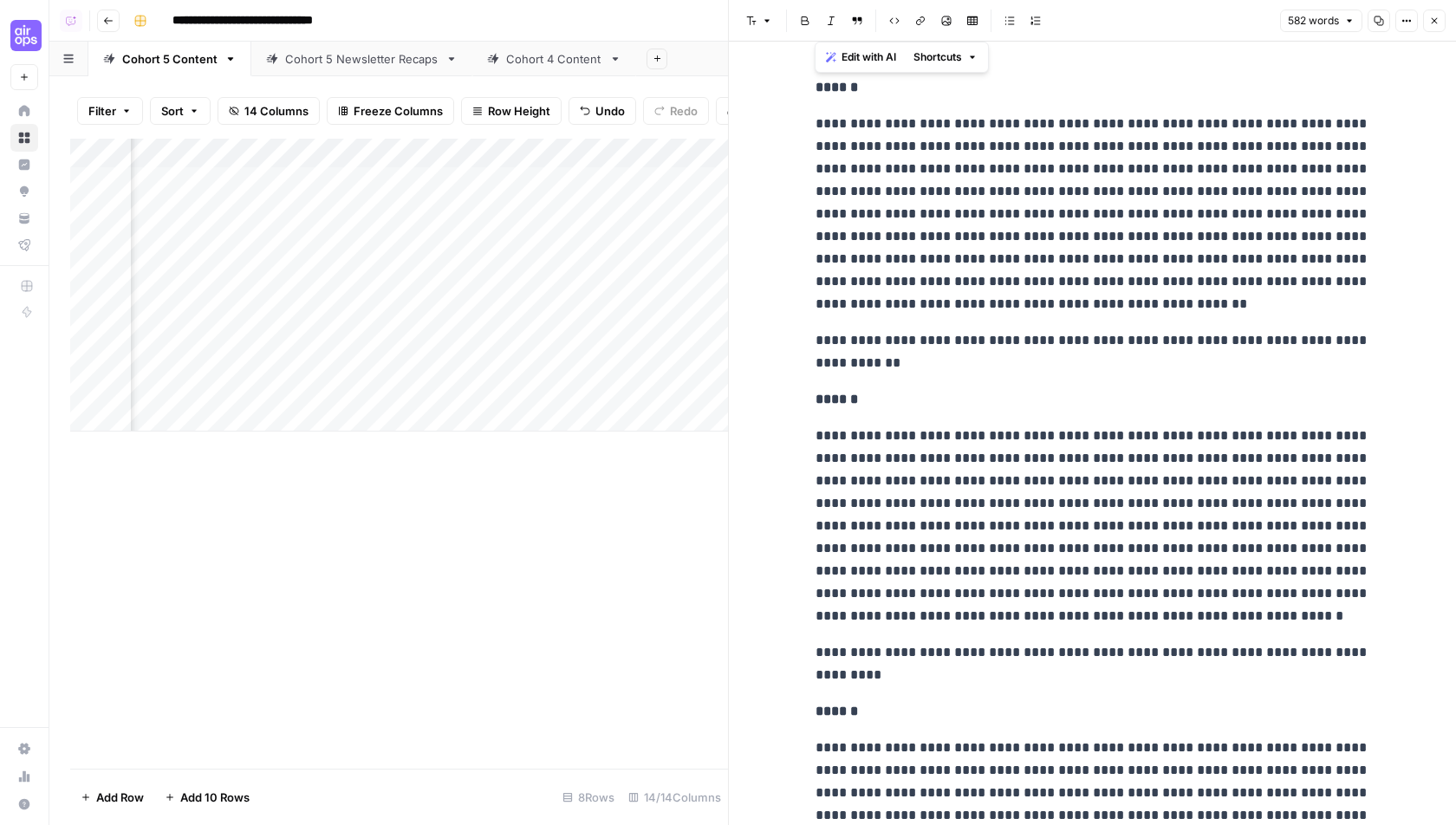
drag, startPoint x: 1052, startPoint y: 375, endPoint x: 860, endPoint y: -30, distance: 448.2
click at [860, 0] on html "**********" at bounding box center [728, 412] width 1456 height 825
copy div "**********"
click at [1109, 252] on p "**********" at bounding box center [1093, 214] width 555 height 203
click at [1434, 17] on icon "button" at bounding box center [1435, 21] width 11 height 11
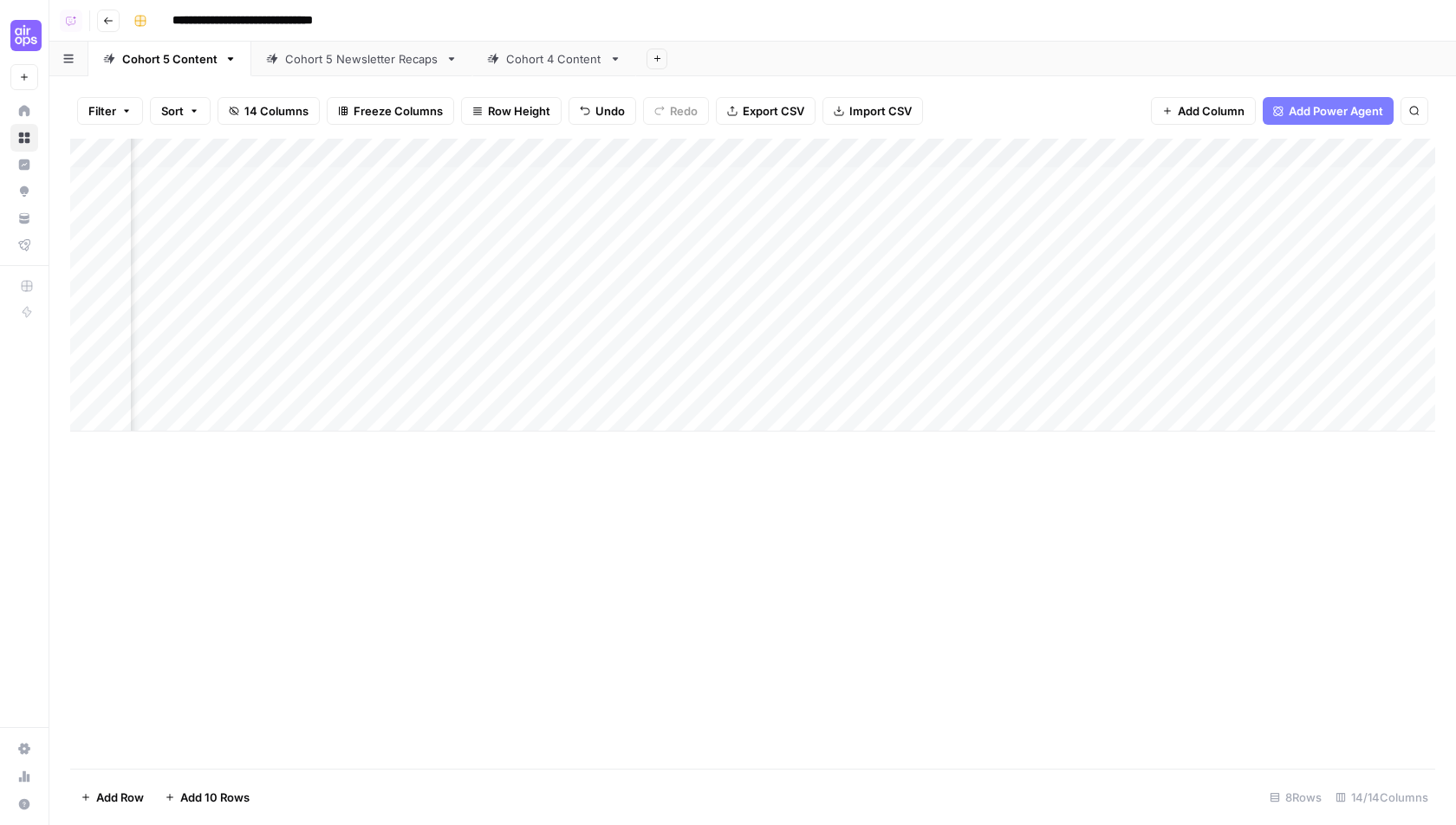
click at [816, 383] on div "Add Column" at bounding box center [752, 285] width 1365 height 293
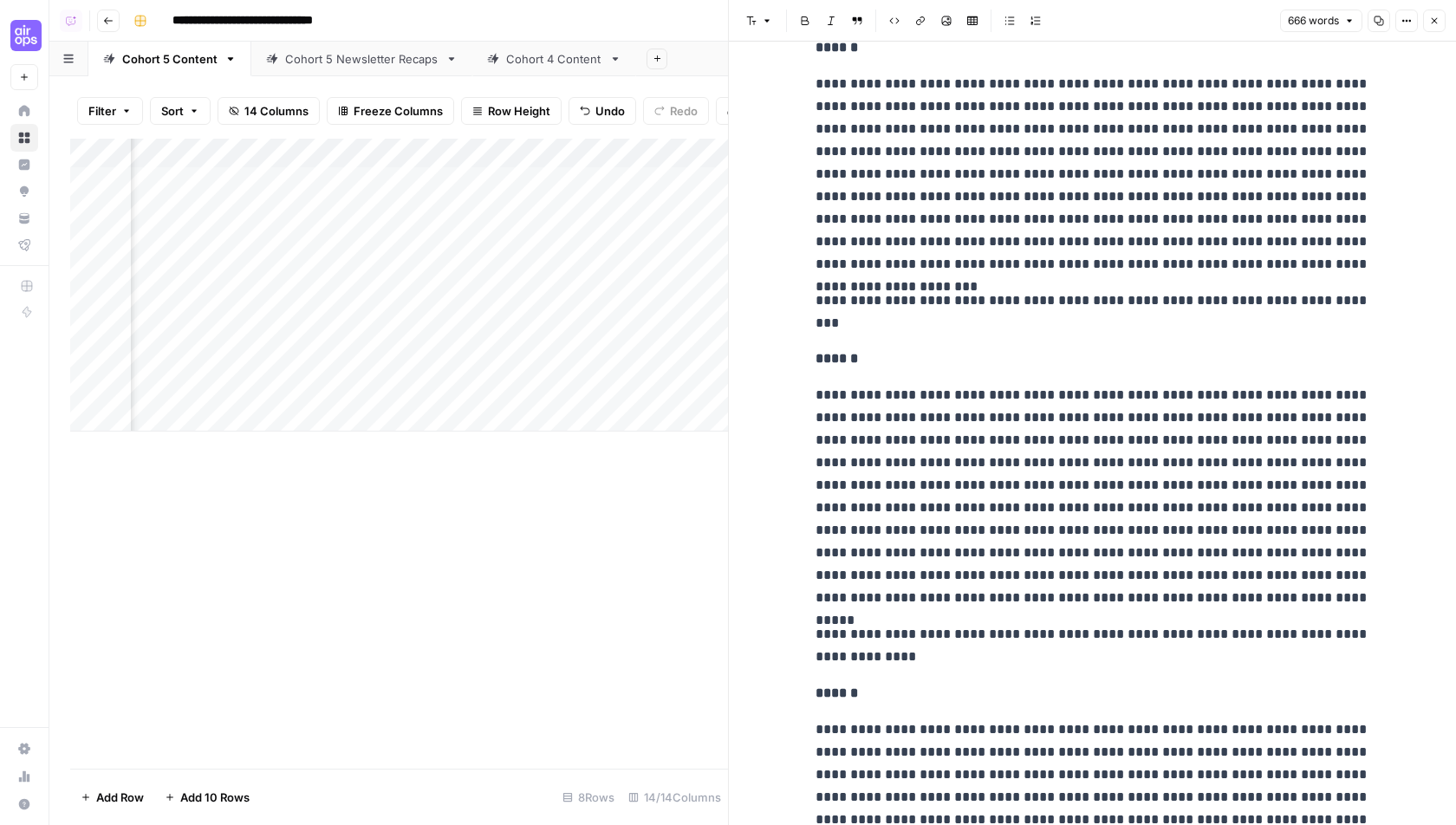
scroll to position [400, 0]
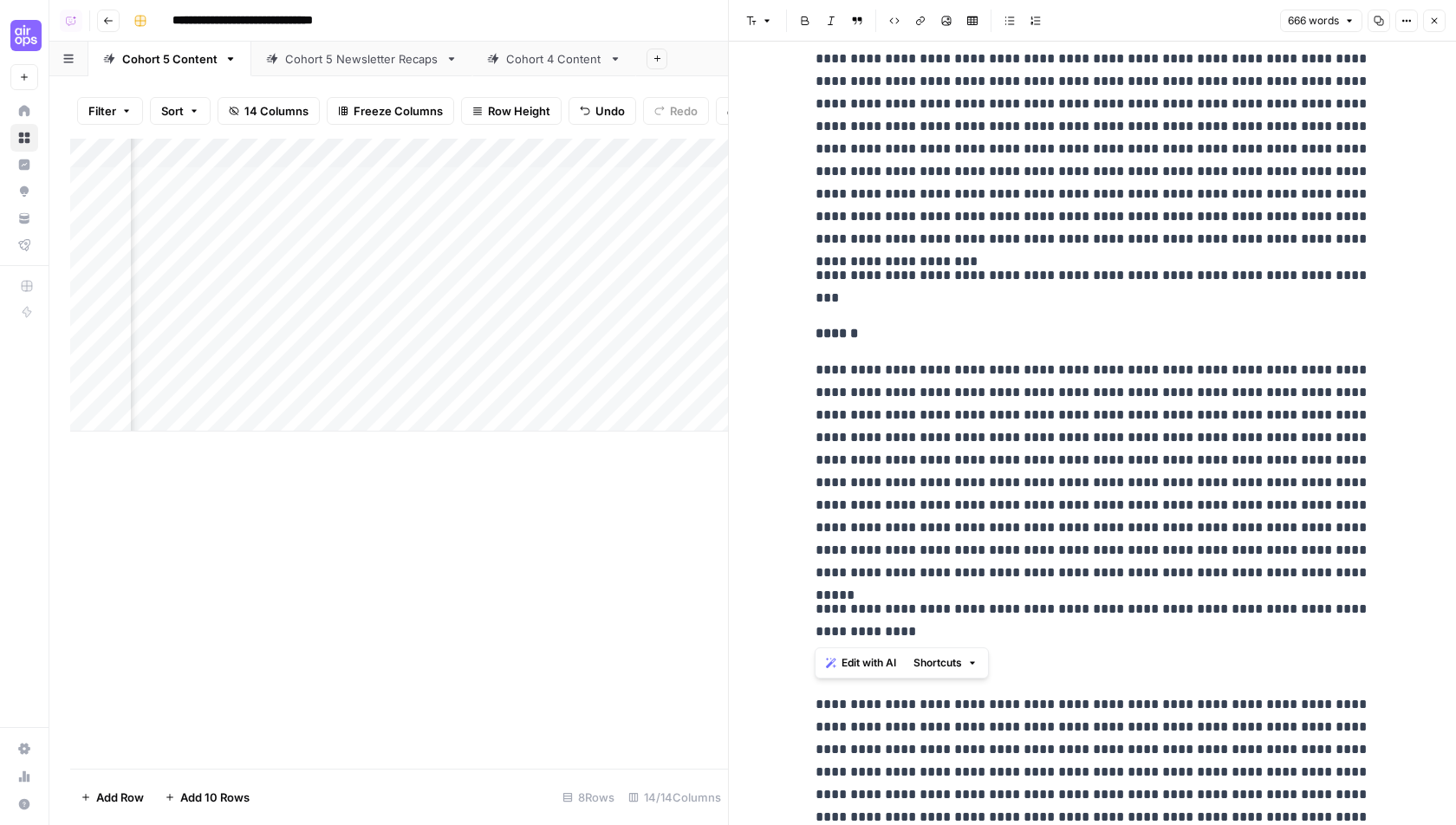
drag, startPoint x: 1011, startPoint y: 625, endPoint x: 813, endPoint y: 366, distance: 326.0
click at [813, 366] on div "**********" at bounding box center [1093, 506] width 575 height 1671
copy div "**********"
click at [1005, 426] on p "**********" at bounding box center [1093, 472] width 555 height 225
click at [1442, 19] on button "Close" at bounding box center [1434, 21] width 22 height 22
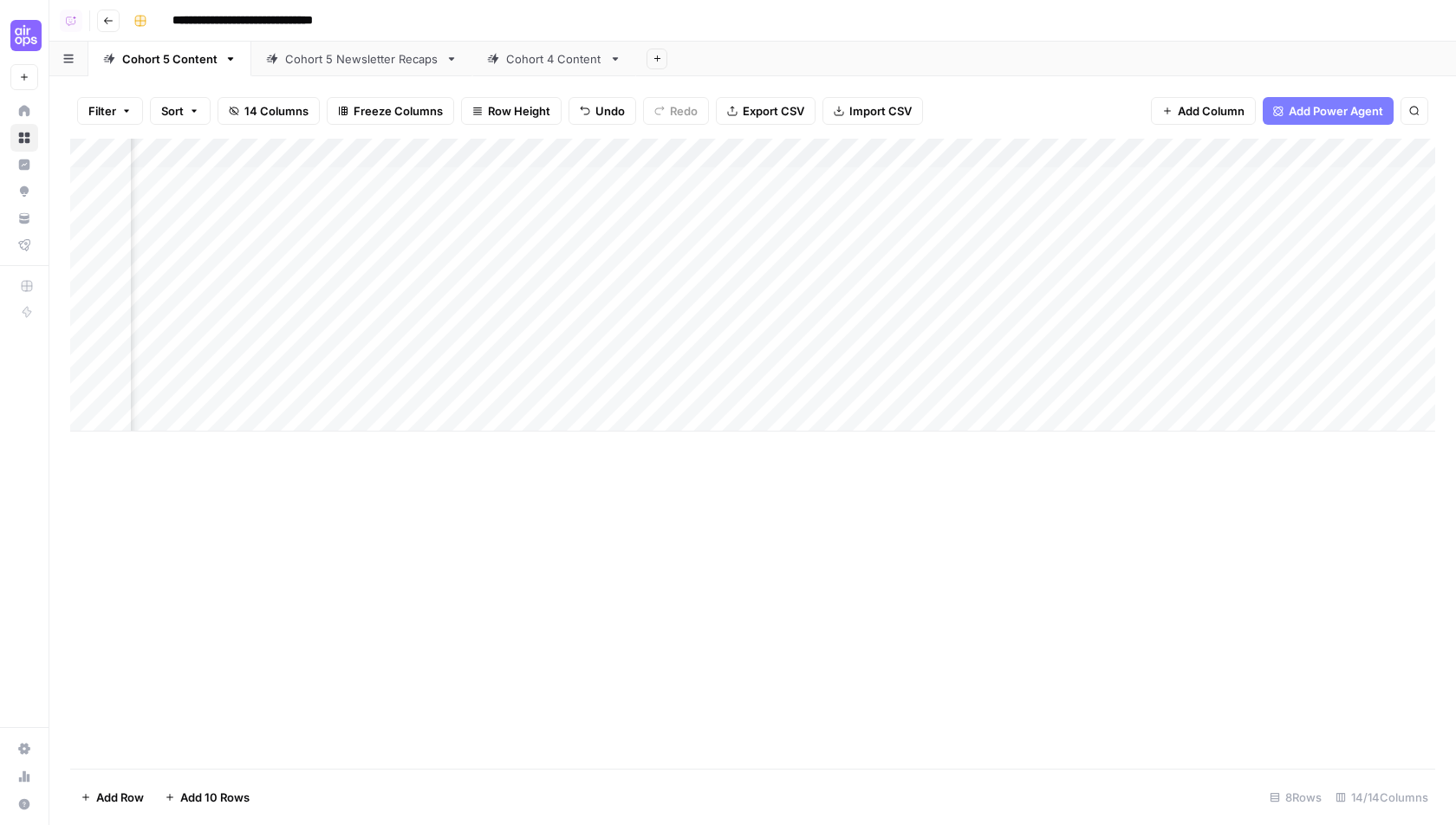
click at [1210, 266] on div "Add Column" at bounding box center [752, 285] width 1365 height 293
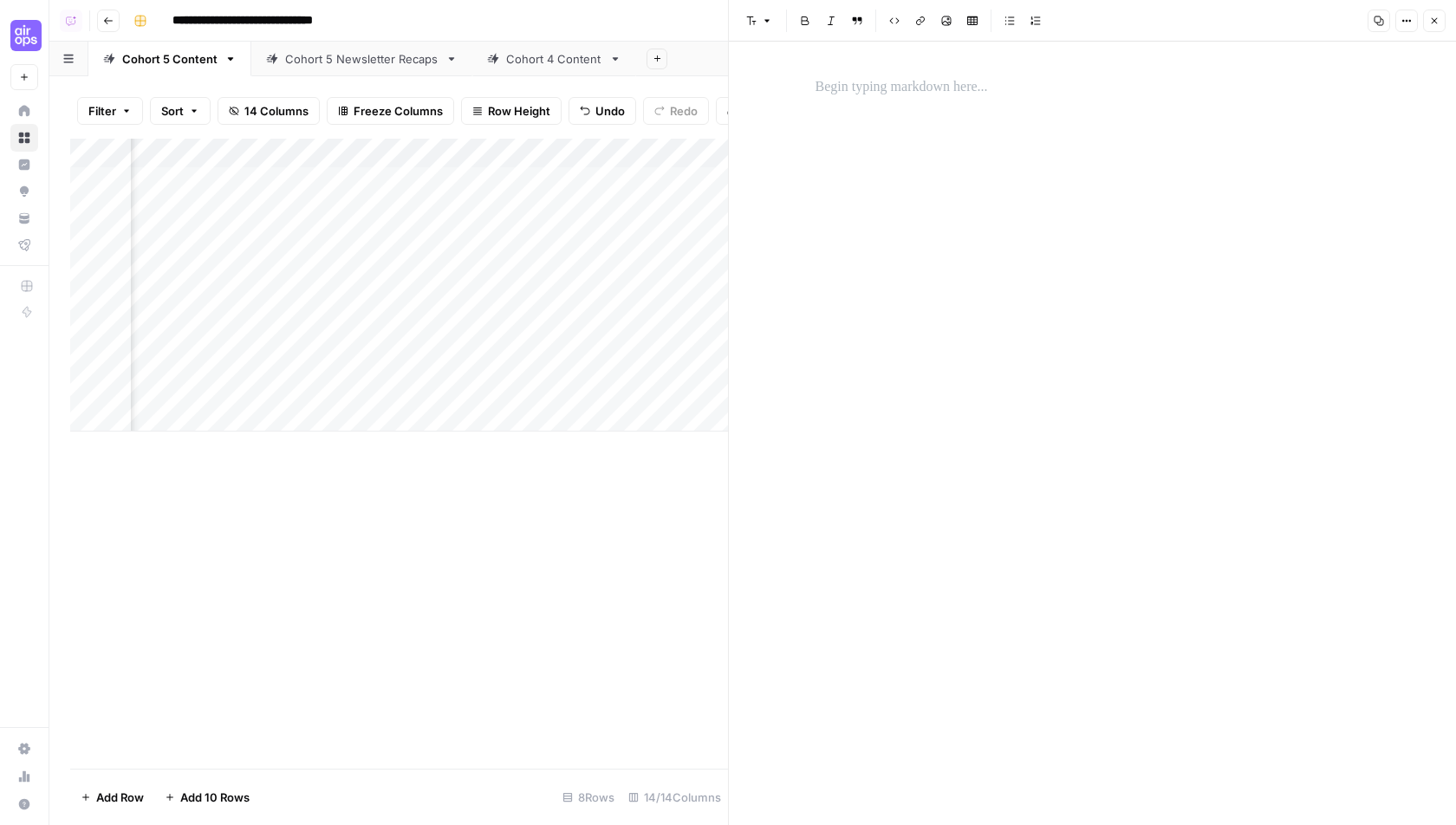
click at [967, 91] on p at bounding box center [1093, 87] width 555 height 22
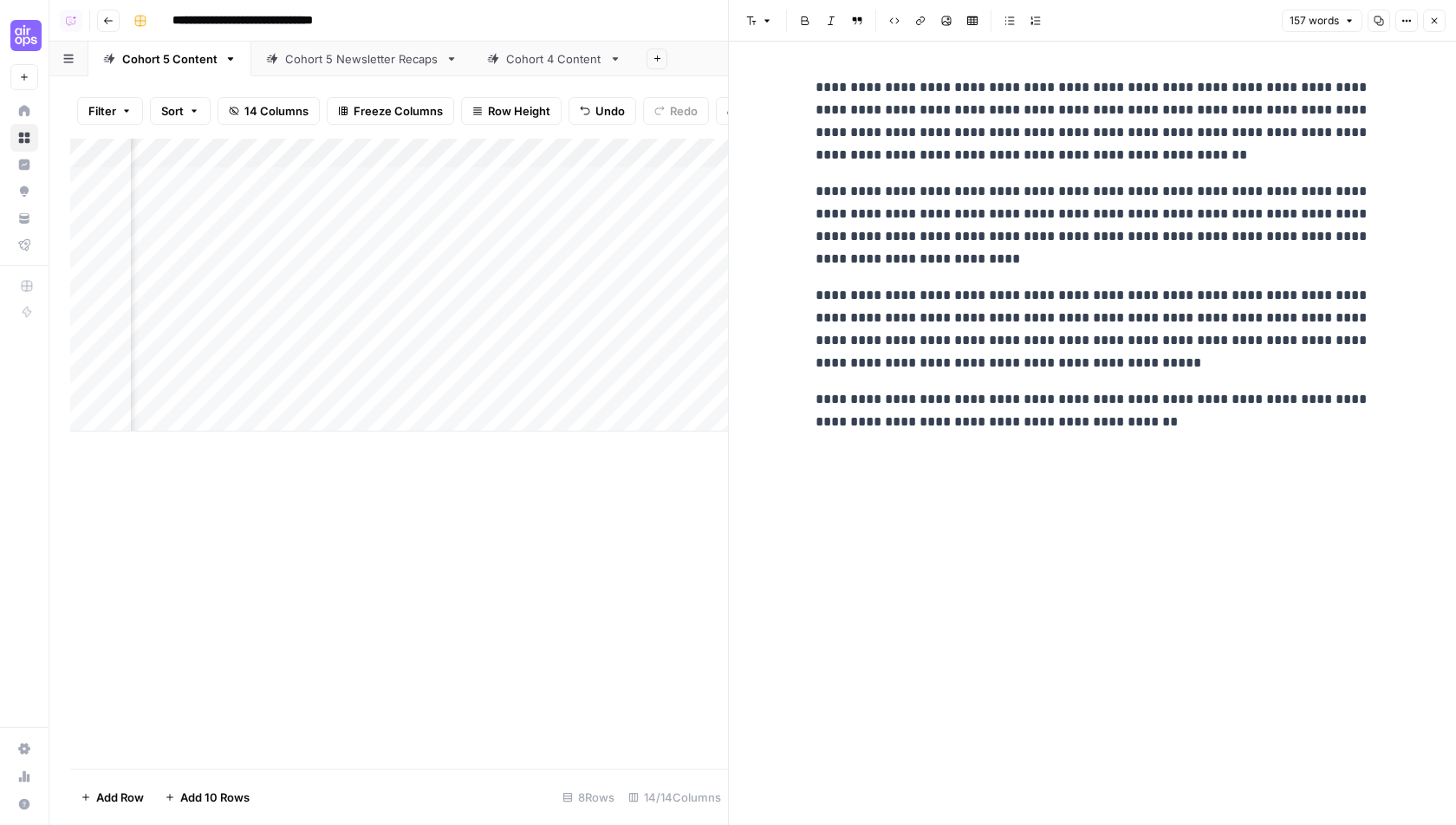
click at [1441, 18] on button "Close" at bounding box center [1434, 21] width 22 height 22
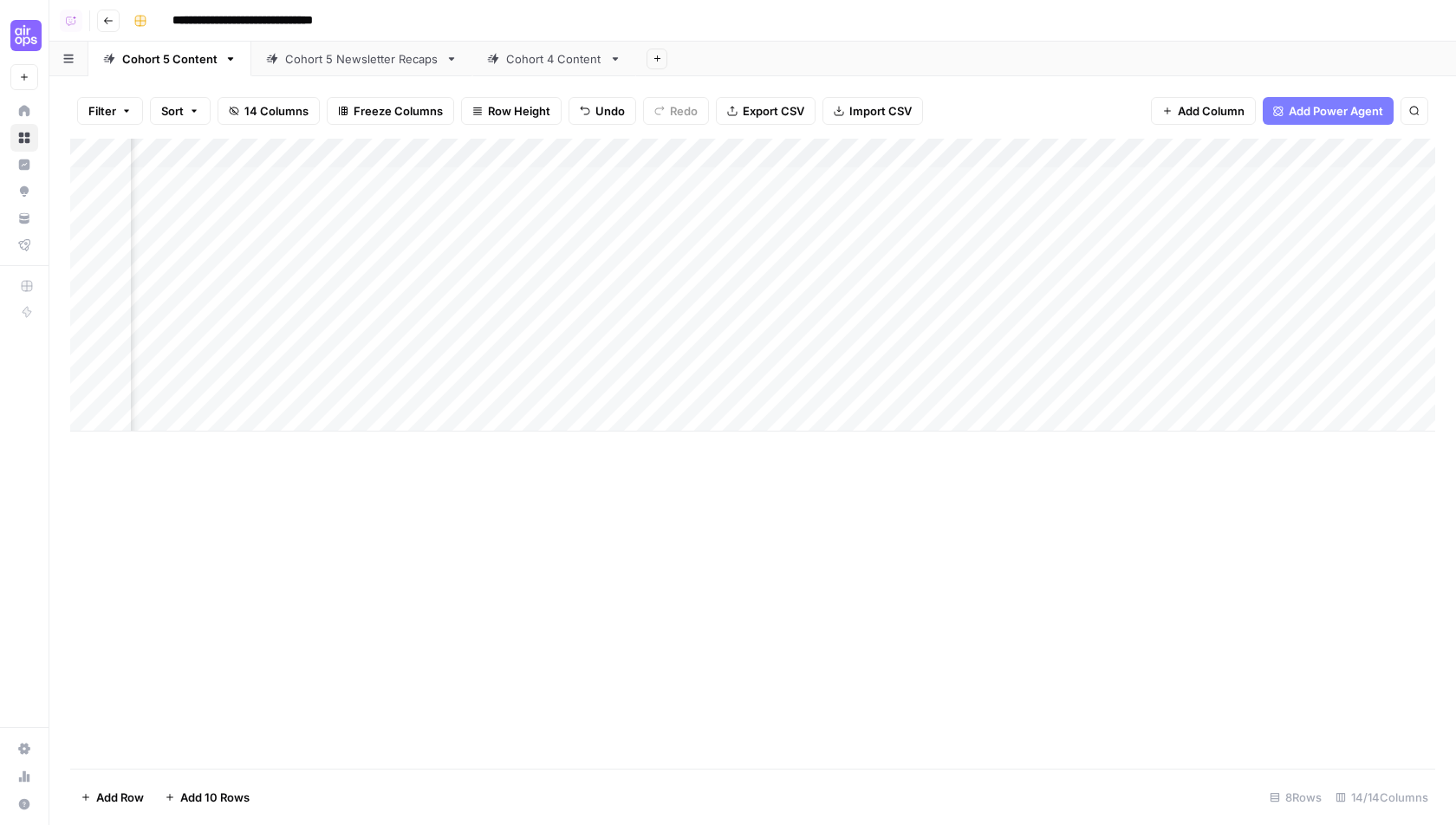
click at [1368, 389] on div "Add Column" at bounding box center [752, 285] width 1365 height 293
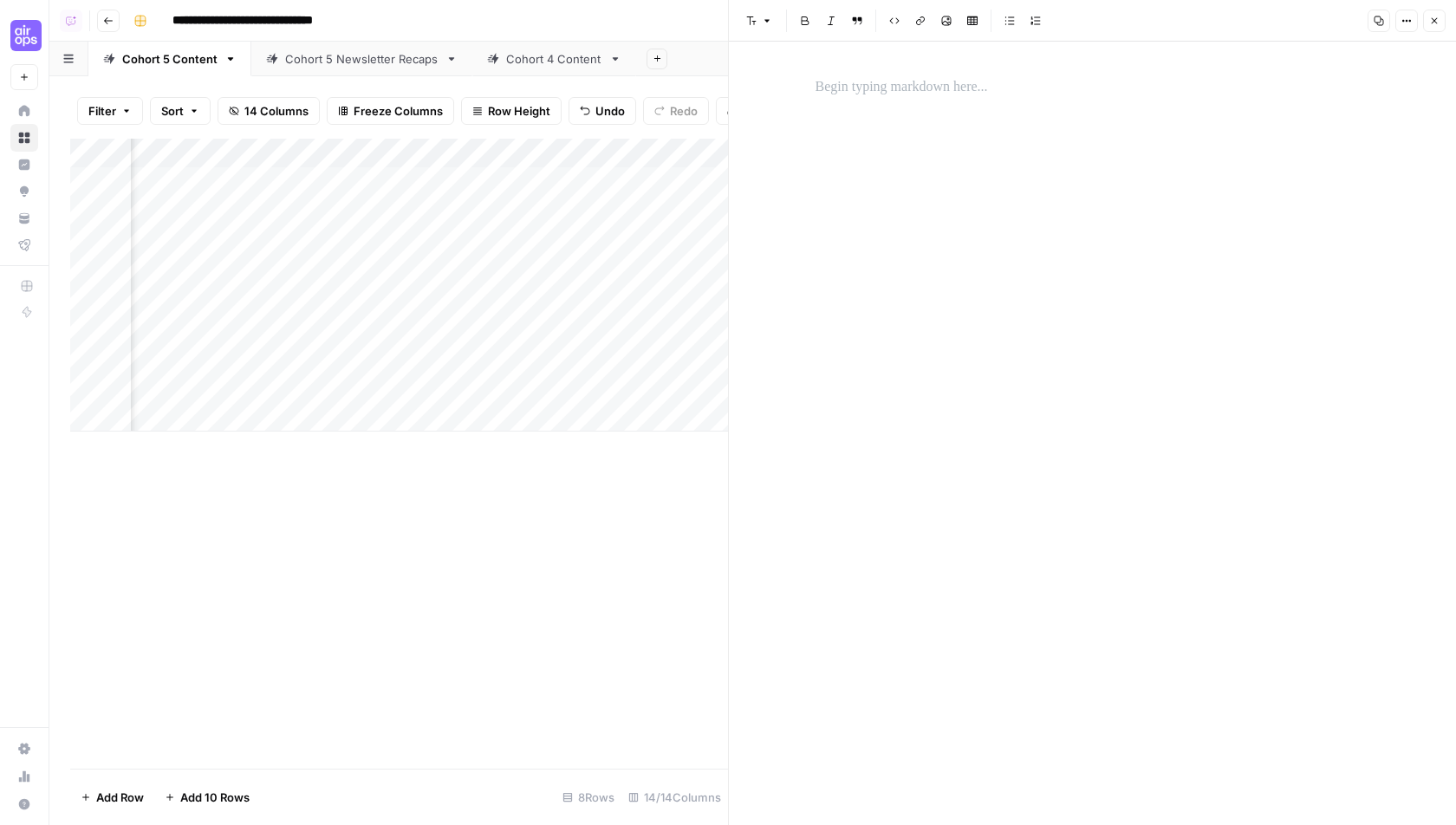
click at [881, 94] on p at bounding box center [1093, 87] width 555 height 22
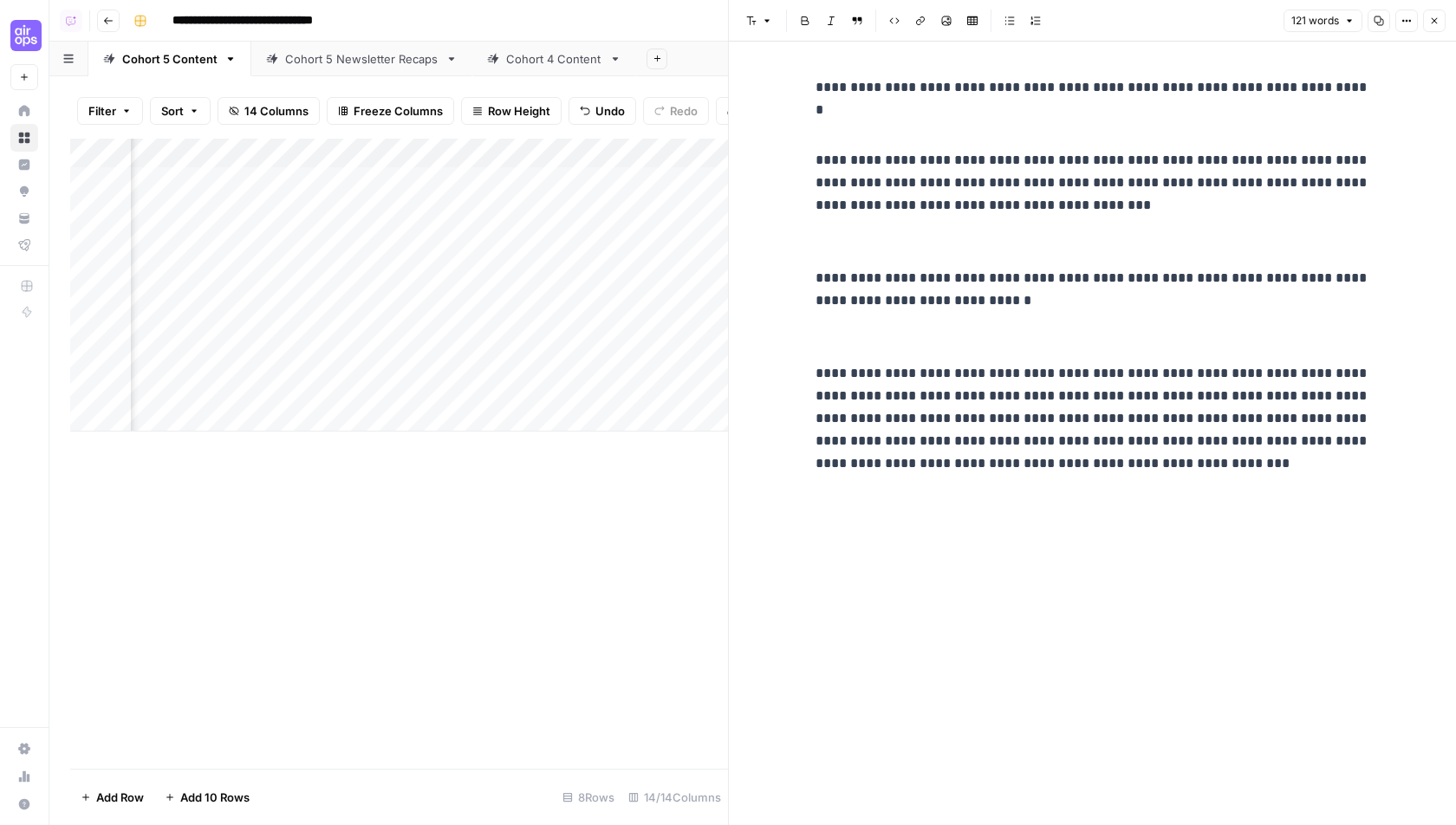
click at [1443, 21] on button "Close" at bounding box center [1434, 21] width 22 height 22
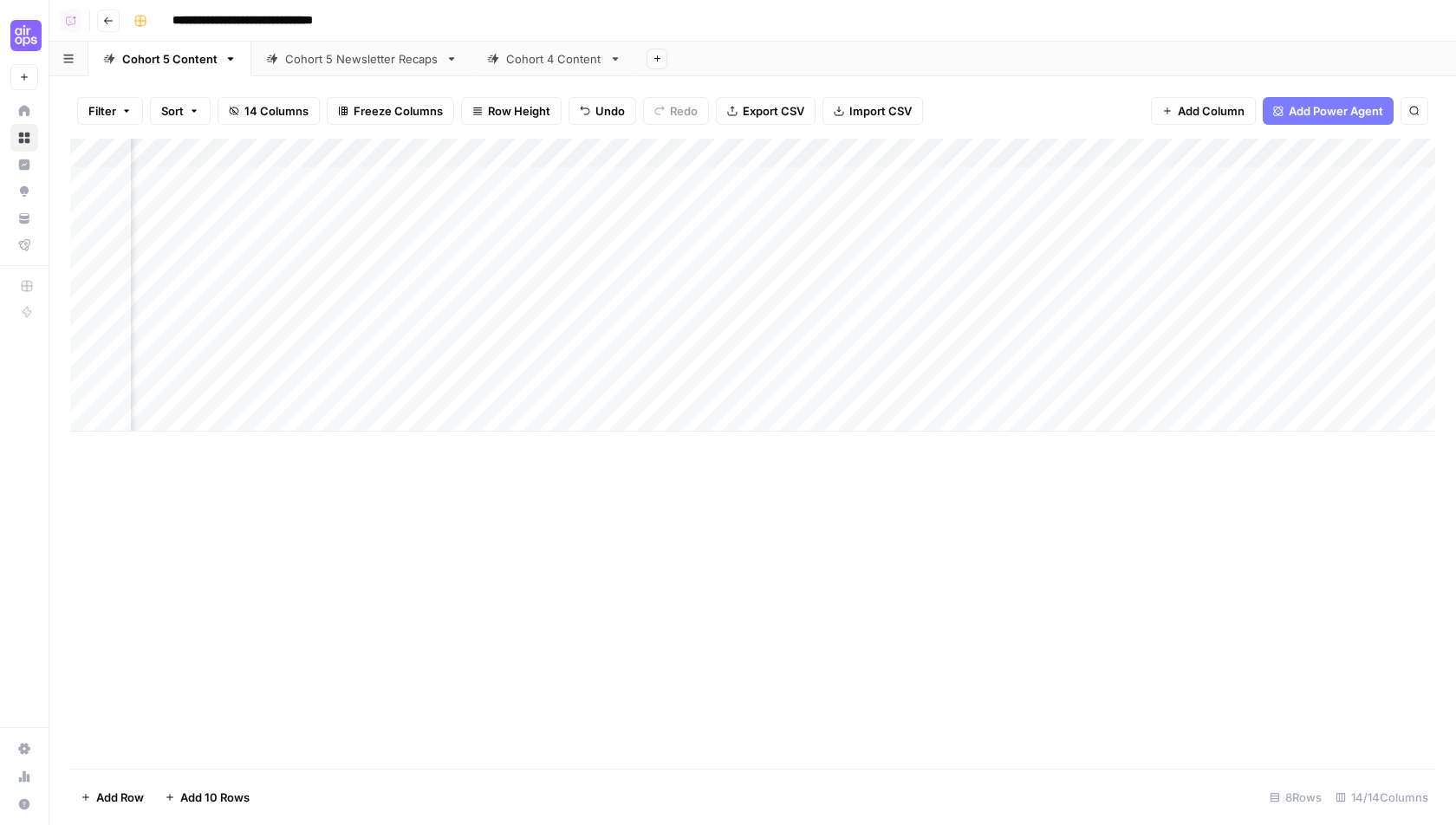
click at [1050, 268] on div "Add Column" at bounding box center [752, 285] width 1365 height 293
click at [1052, 438] on button "Not Yet" at bounding box center [1042, 430] width 53 height 21
click at [1069, 389] on div "Add Column" at bounding box center [752, 285] width 1365 height 293
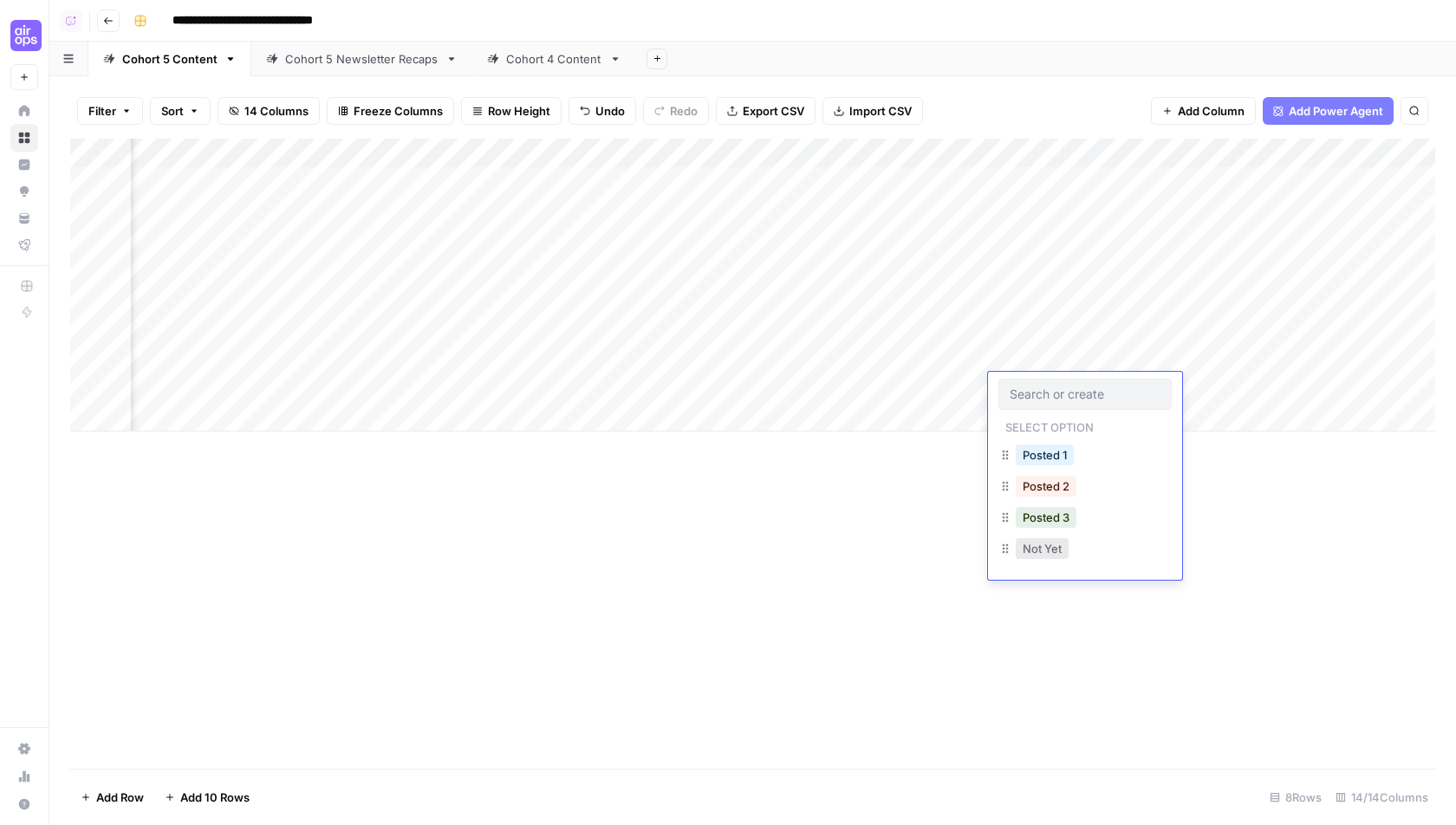
click at [1030, 548] on button "Not Yet" at bounding box center [1042, 548] width 53 height 21
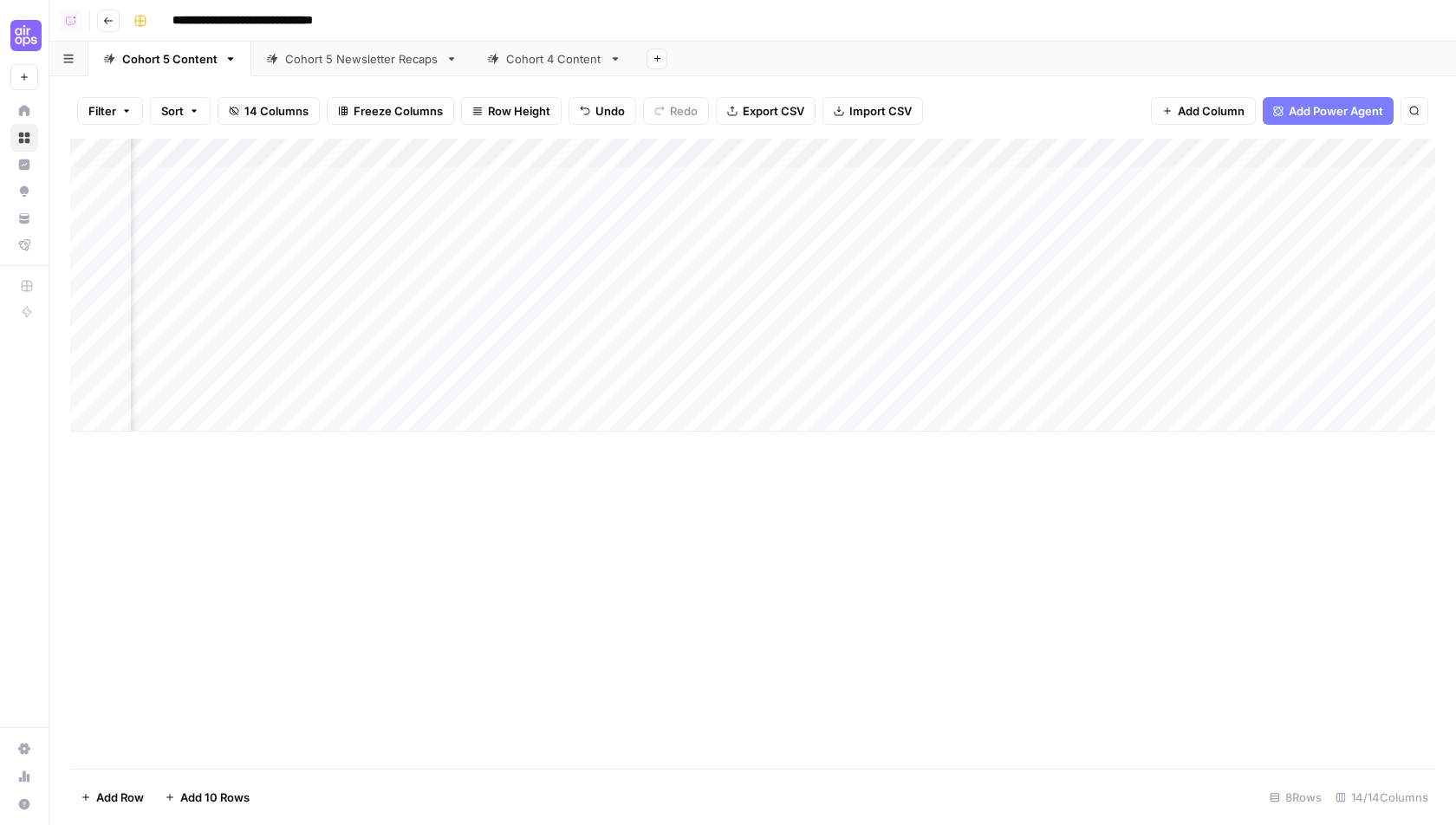
click at [898, 544] on div "Add Column" at bounding box center [752, 454] width 1365 height 630
